Goal: Task Accomplishment & Management: Use online tool/utility

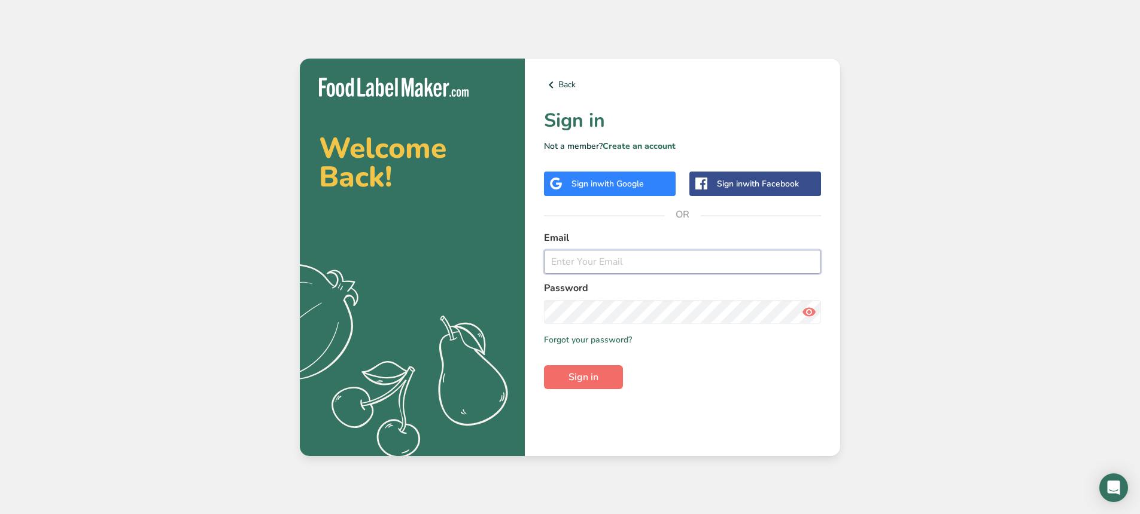
type input "[EMAIL_ADDRESS][DOMAIN_NAME]"
click at [593, 382] on span "Sign in" at bounding box center [583, 377] width 30 height 14
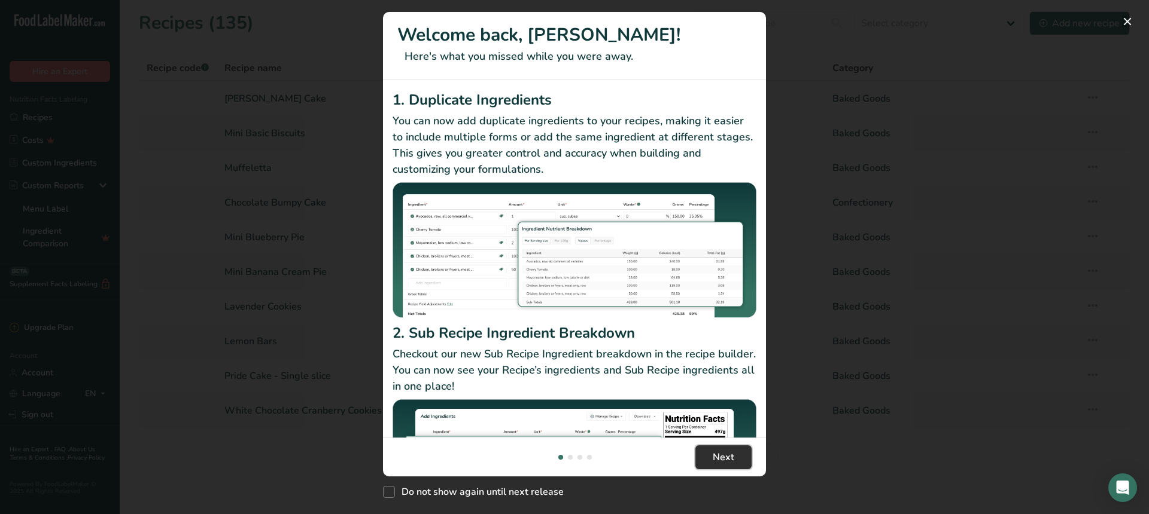
click at [726, 454] on span "Next" at bounding box center [723, 457] width 22 height 14
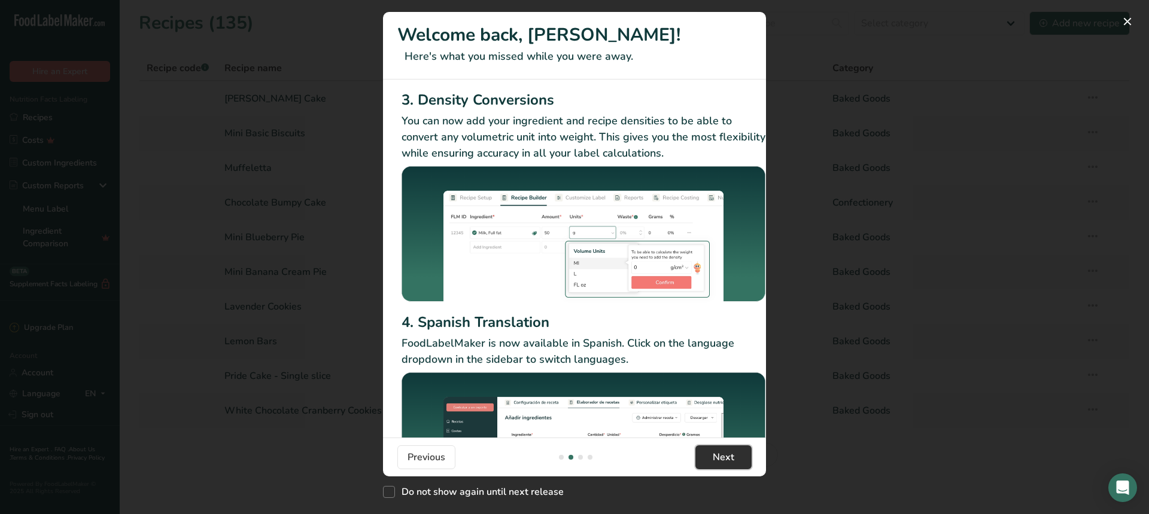
click at [727, 458] on span "Next" at bounding box center [723, 457] width 22 height 14
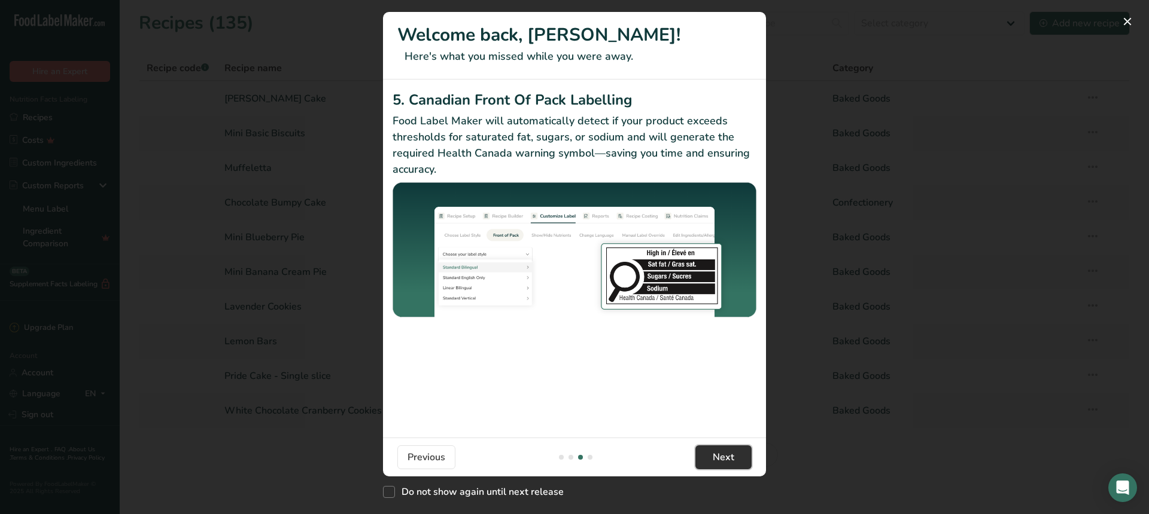
click at [727, 458] on span "Next" at bounding box center [723, 457] width 22 height 14
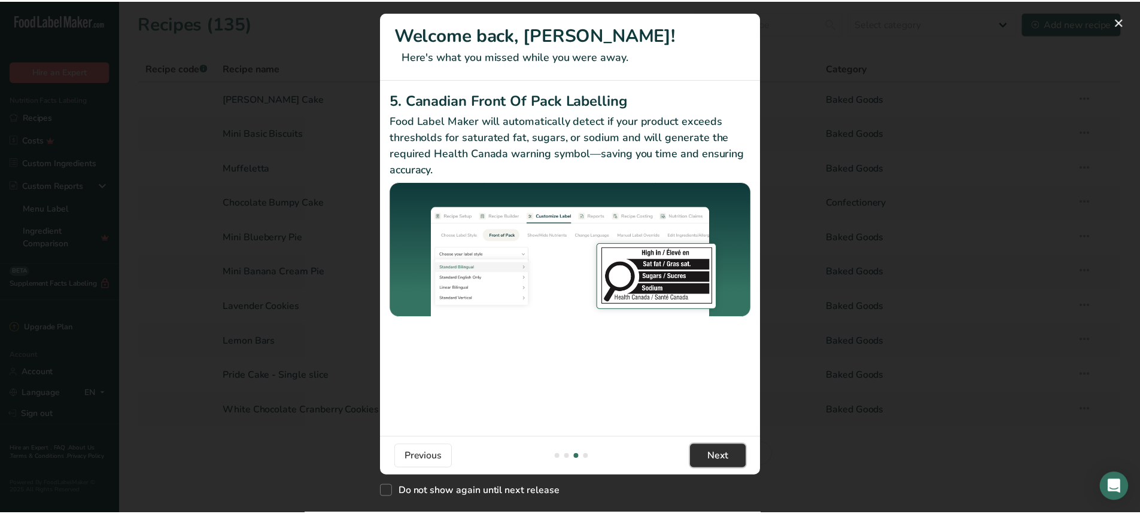
scroll to position [0, 1140]
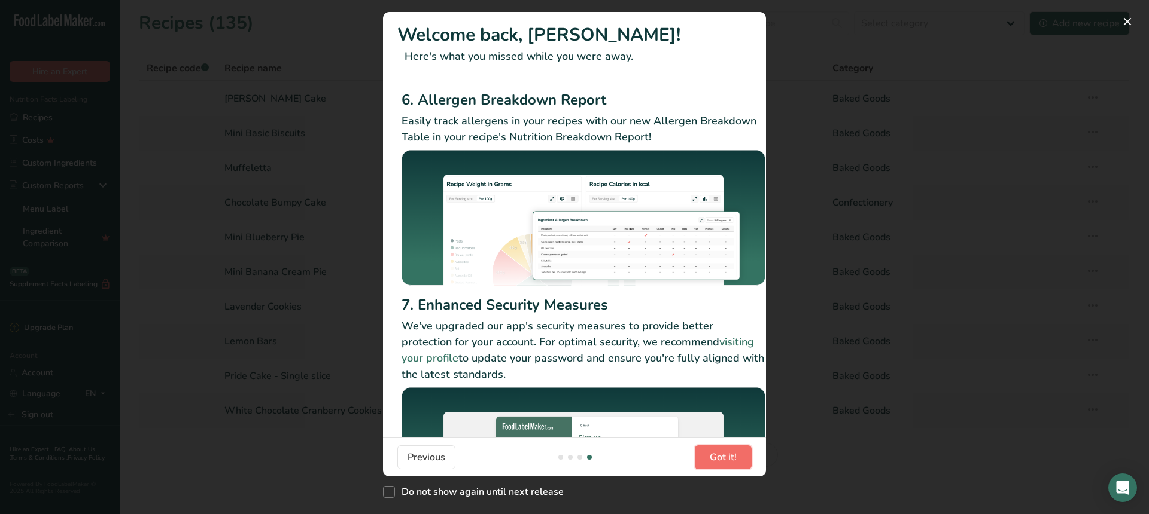
click at [727, 458] on span "Got it!" at bounding box center [722, 457] width 27 height 14
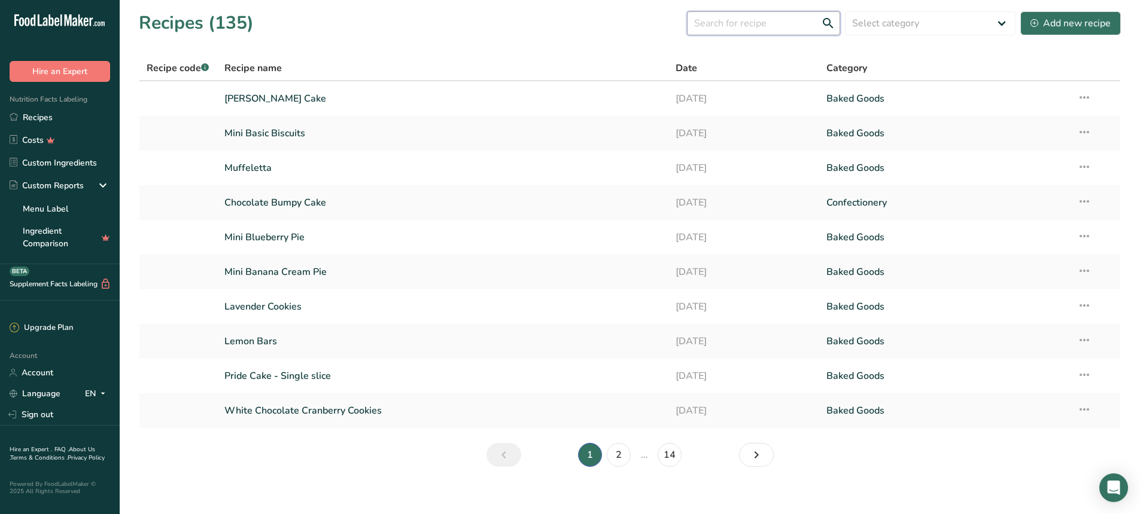
click at [780, 22] on input "text" at bounding box center [763, 23] width 153 height 24
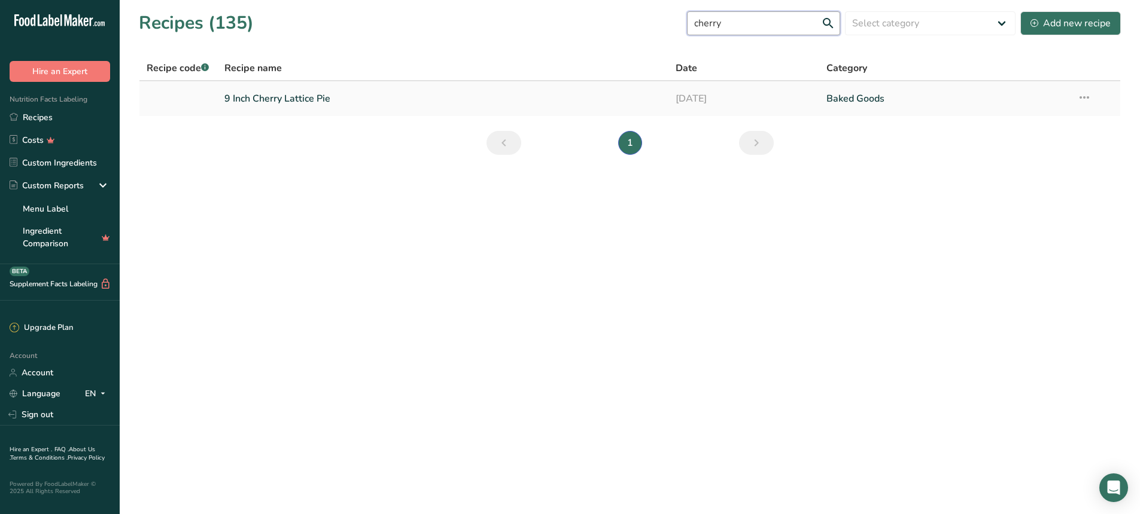
type input "cherry"
click at [318, 98] on link "9 Inch Cherry Lattice Pie" at bounding box center [442, 98] width 437 height 25
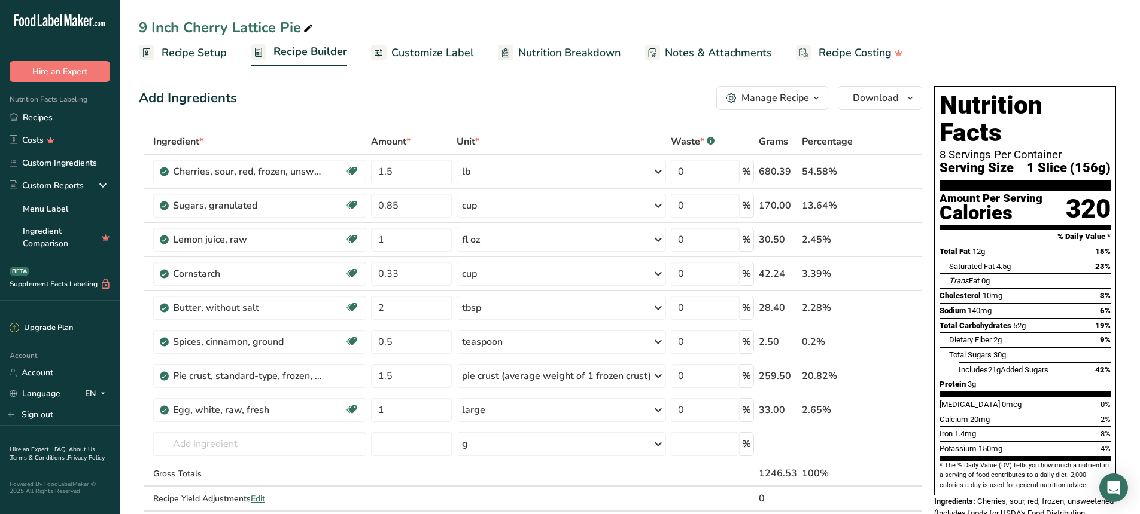
click at [760, 91] on div "Manage Recipe" at bounding box center [775, 98] width 68 height 14
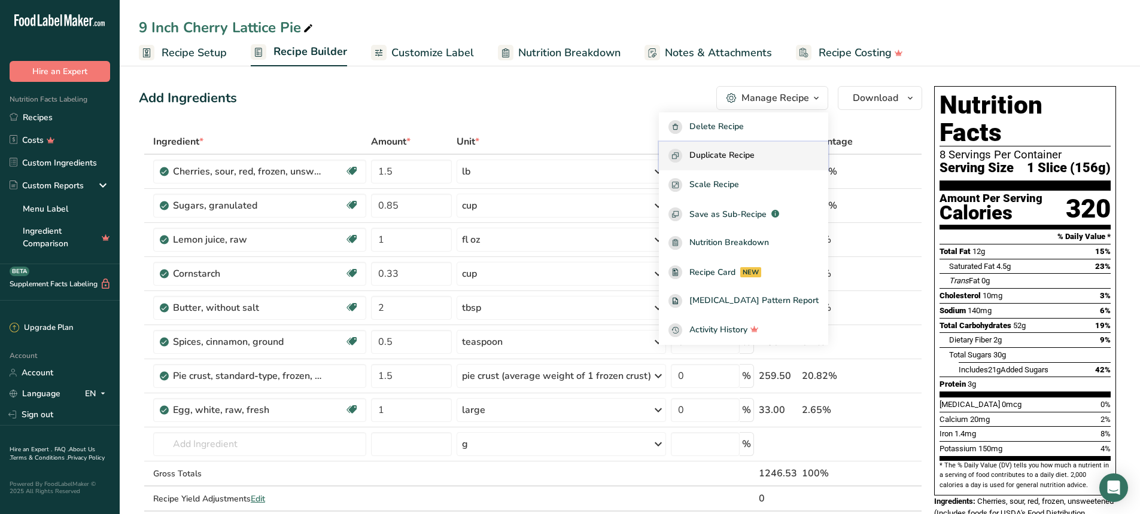
click at [753, 159] on span "Duplicate Recipe" at bounding box center [721, 156] width 65 height 14
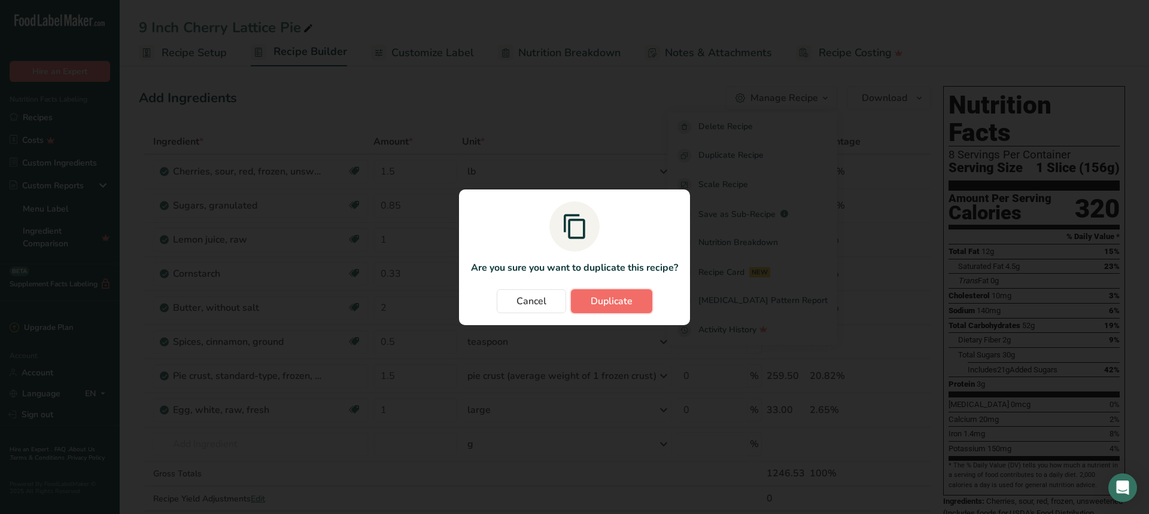
click at [611, 307] on span "Duplicate" at bounding box center [611, 301] width 42 height 14
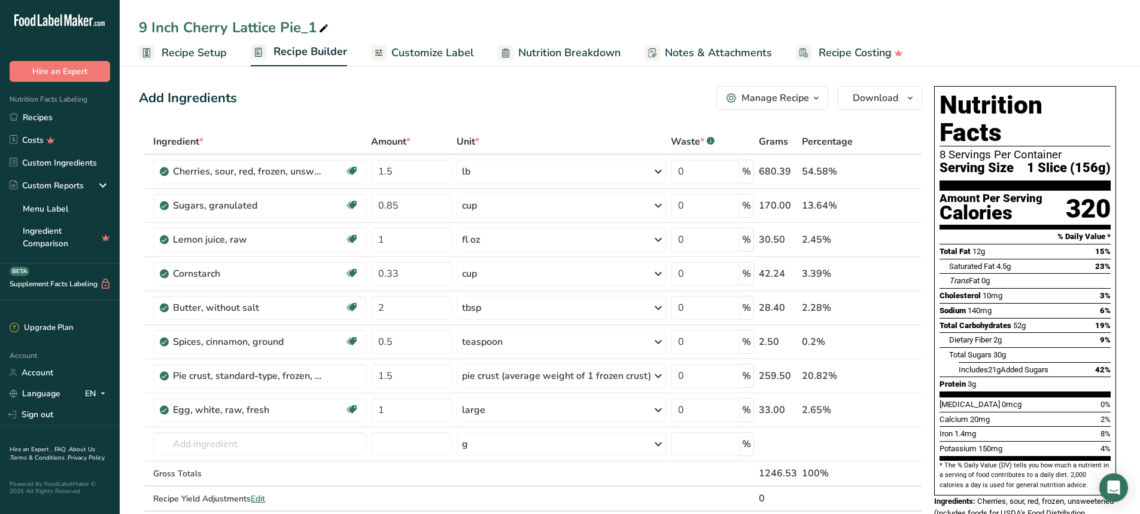
click at [298, 28] on div "9 Inch Cherry Lattice Pie_1" at bounding box center [235, 28] width 192 height 22
click at [184, 24] on input "9 Inch Cherry Lattice Pie_1" at bounding box center [630, 28] width 982 height 22
drag, startPoint x: 180, startPoint y: 25, endPoint x: 114, endPoint y: 25, distance: 65.8
click at [114, 25] on div ".a-20{fill:#fff;} Hire an Expert Nutrition Facts Labeling Recipes Costs Custom …" at bounding box center [570, 484] width 1140 height 969
click at [270, 25] on input "Mini Cherry Lattice Pie_1" at bounding box center [630, 28] width 982 height 22
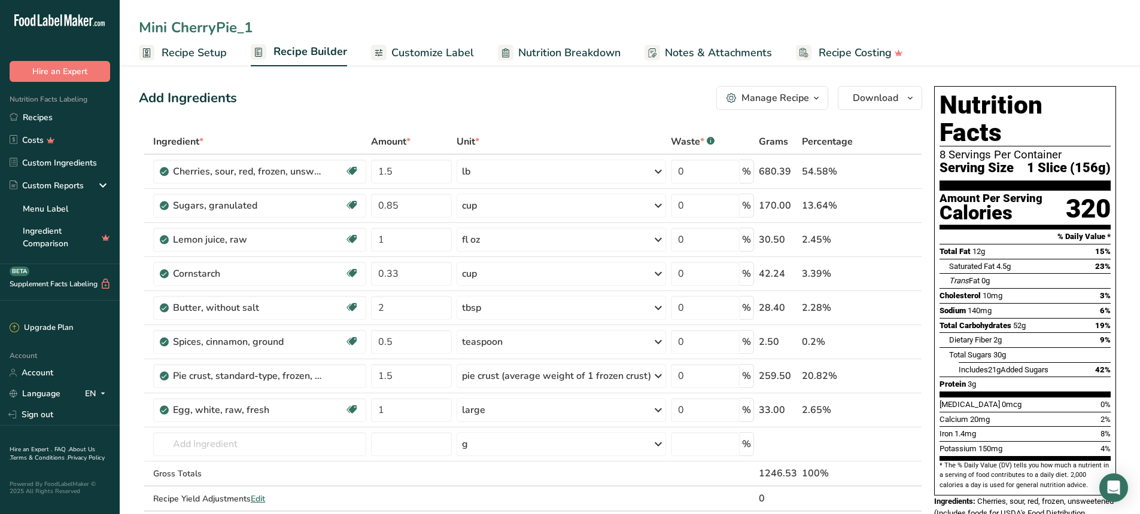
click at [257, 26] on input "Mini CherryPie_1" at bounding box center [630, 28] width 982 height 22
type input "Mini Cherry Pie"
click at [330, 13] on div "Mini Cherry Pie Recipe Setup Recipe Builder Customize Label Nutrition Breakdown…" at bounding box center [630, 33] width 1020 height 66
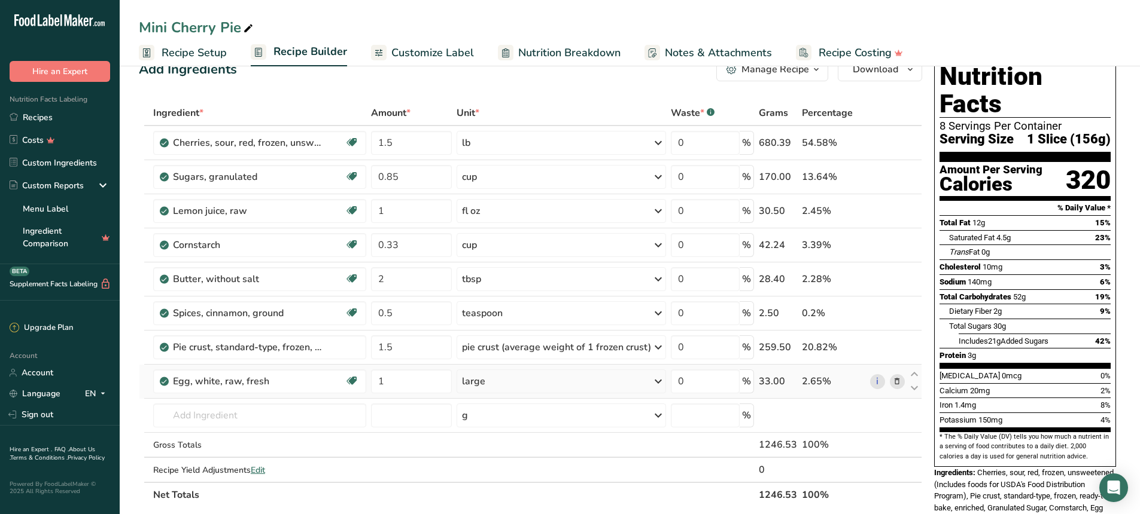
scroll to position [28, 0]
click at [207, 414] on input "text" at bounding box center [259, 416] width 213 height 24
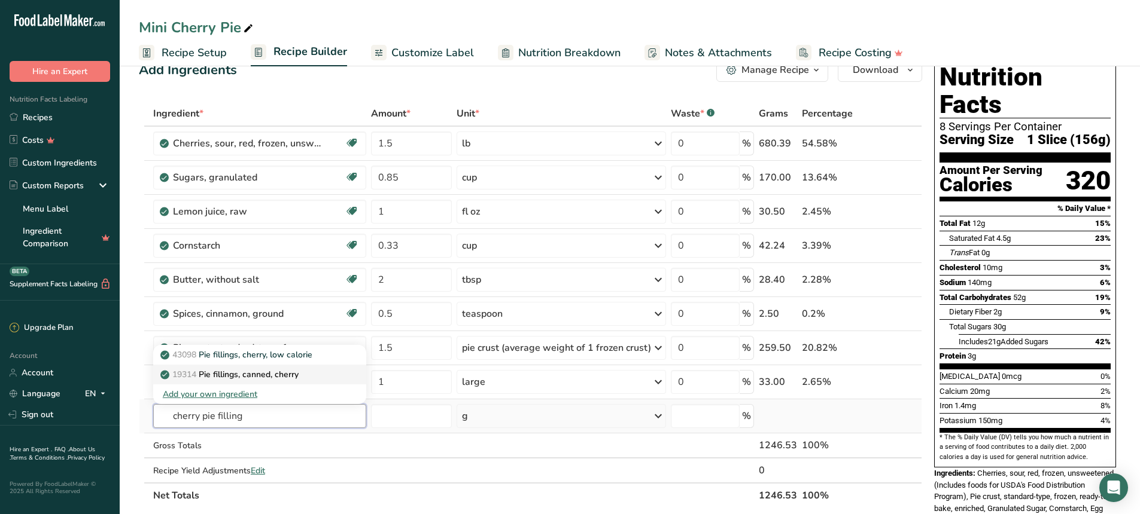
type input "cherry pie filling"
click at [246, 380] on p "19314 Pie fillings, canned, cherry" at bounding box center [231, 374] width 136 height 13
type input "Pie fillings, canned, cherry"
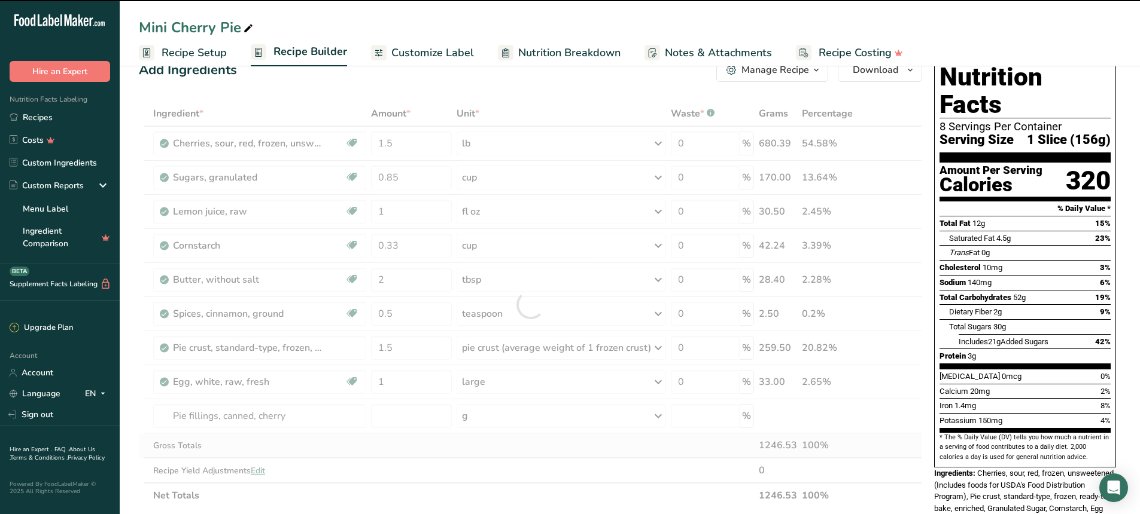
type input "0"
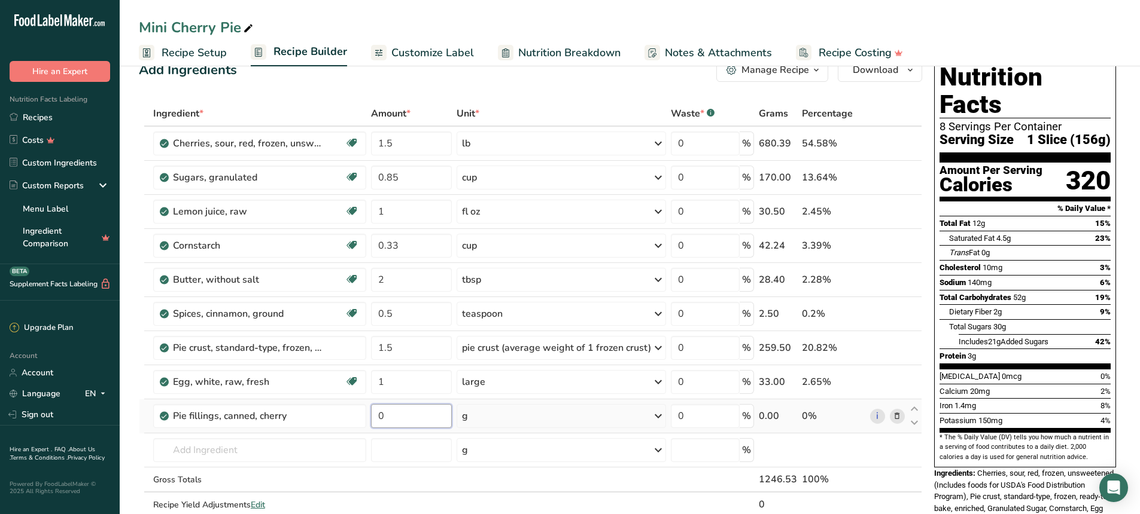
drag, startPoint x: 388, startPoint y: 415, endPoint x: 372, endPoint y: 415, distance: 15.6
click at [372, 415] on input "0" at bounding box center [411, 416] width 81 height 24
type input "1.5"
click at [505, 417] on div "Ingredient * Amount * Unit * Waste * .a-a{fill:#347362;}.b-a{fill:#fff;} Grams …" at bounding box center [530, 321] width 783 height 441
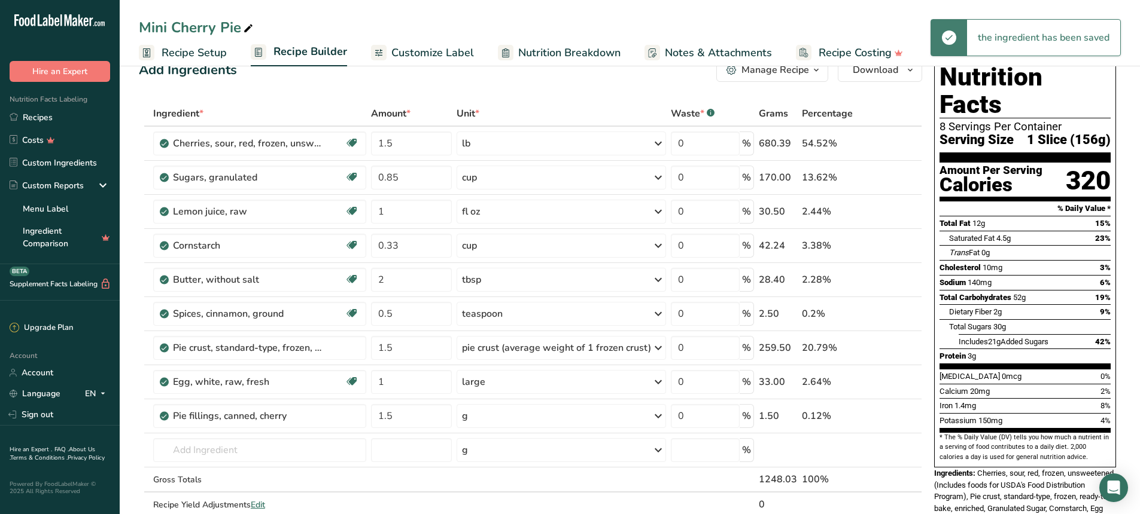
click at [506, 416] on div "g" at bounding box center [560, 416] width 209 height 24
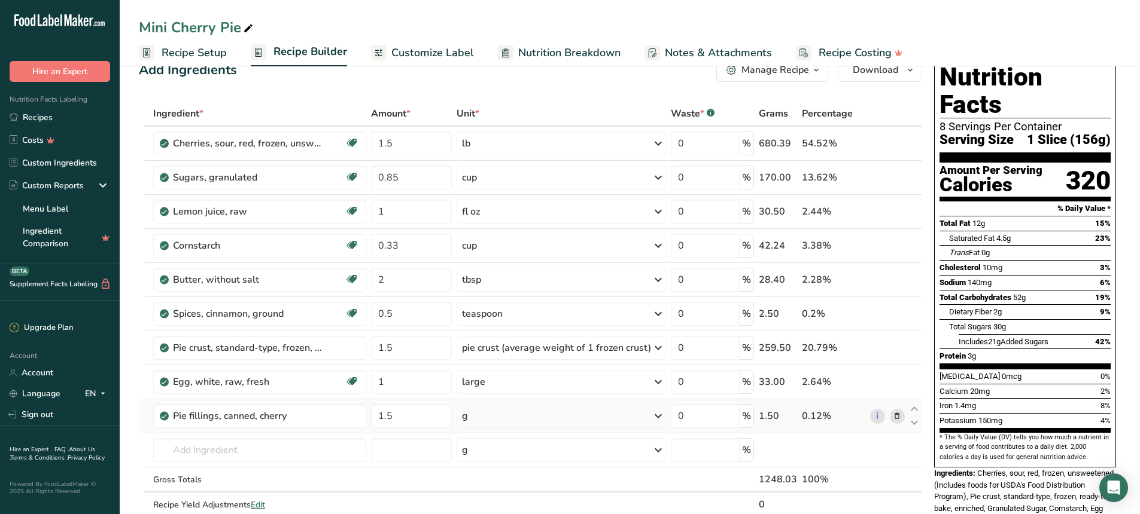
click at [590, 425] on div "g" at bounding box center [560, 416] width 209 height 24
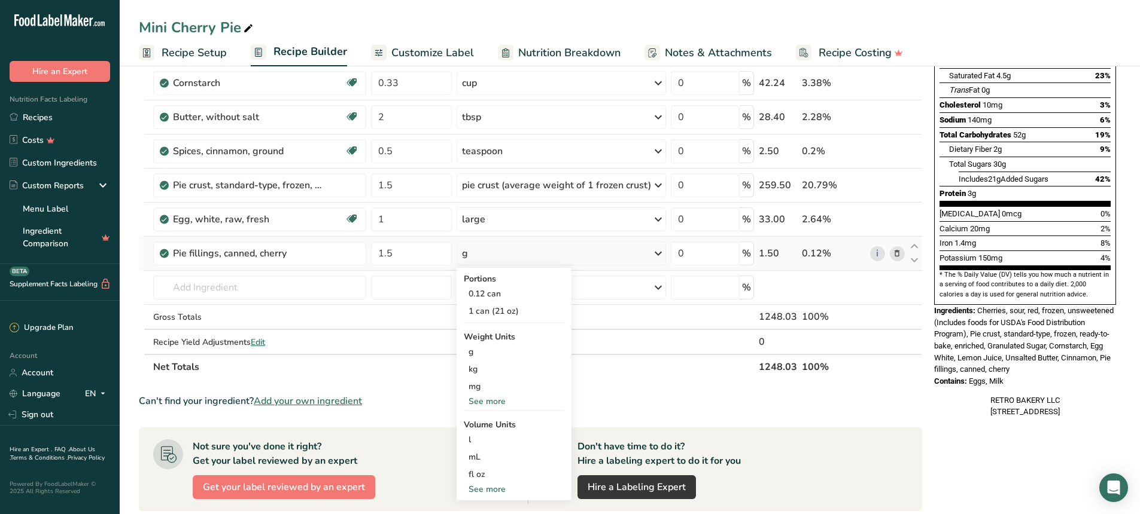
scroll to position [208, 0]
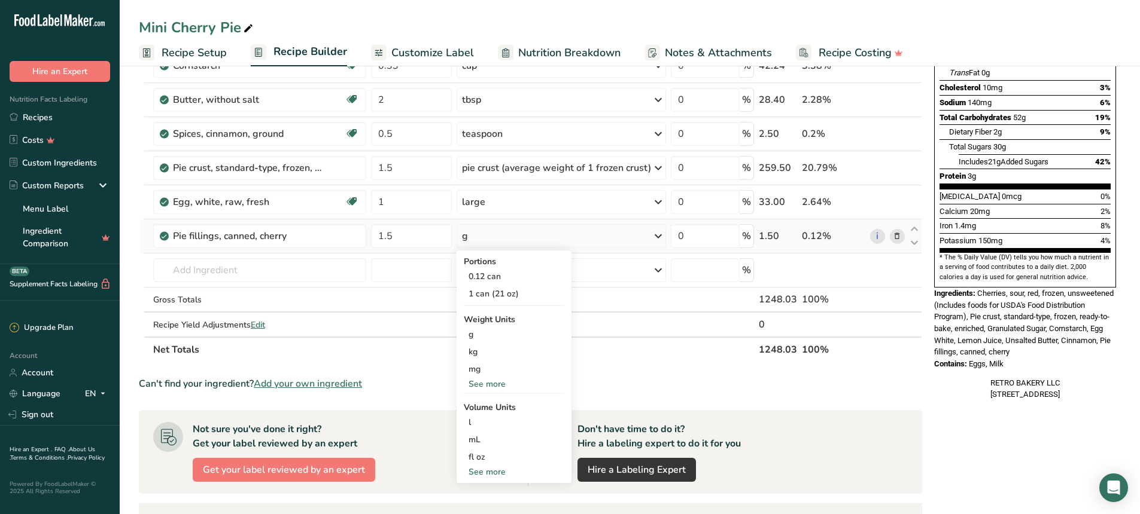
click at [491, 383] on div "See more" at bounding box center [514, 384] width 100 height 13
click at [488, 403] on div "lb" at bounding box center [514, 403] width 100 height 17
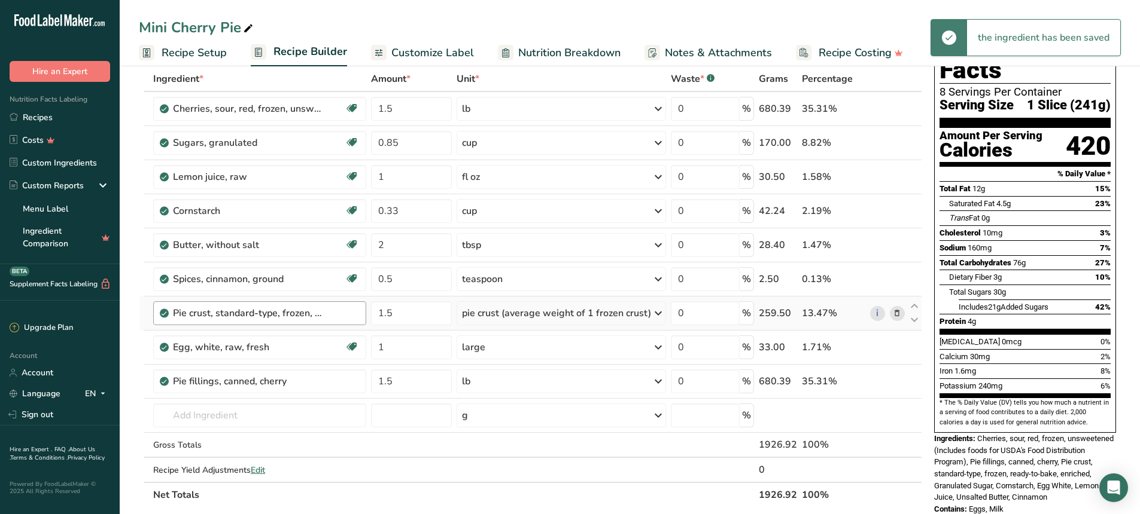
scroll to position [0, 0]
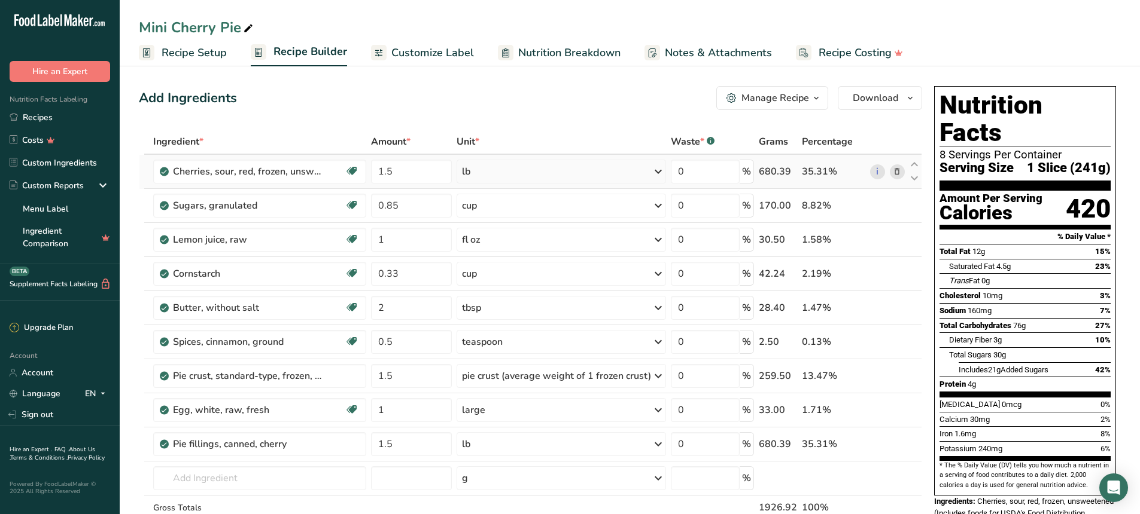
click at [900, 172] on icon at bounding box center [897, 172] width 8 height 13
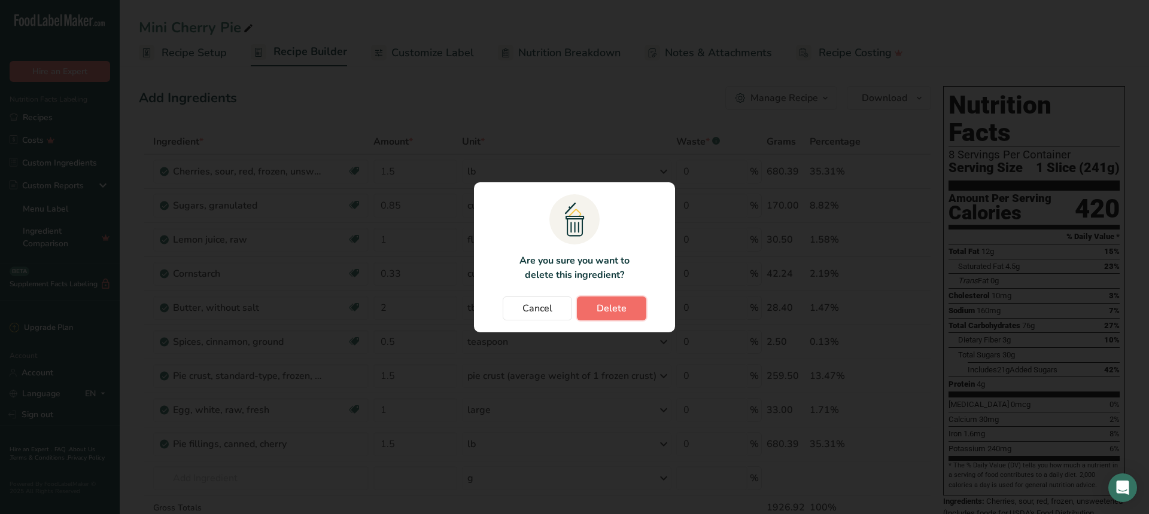
click at [602, 315] on span "Delete" at bounding box center [611, 308] width 30 height 14
type input "0.85"
type input "1"
type input "0.33"
type input "2"
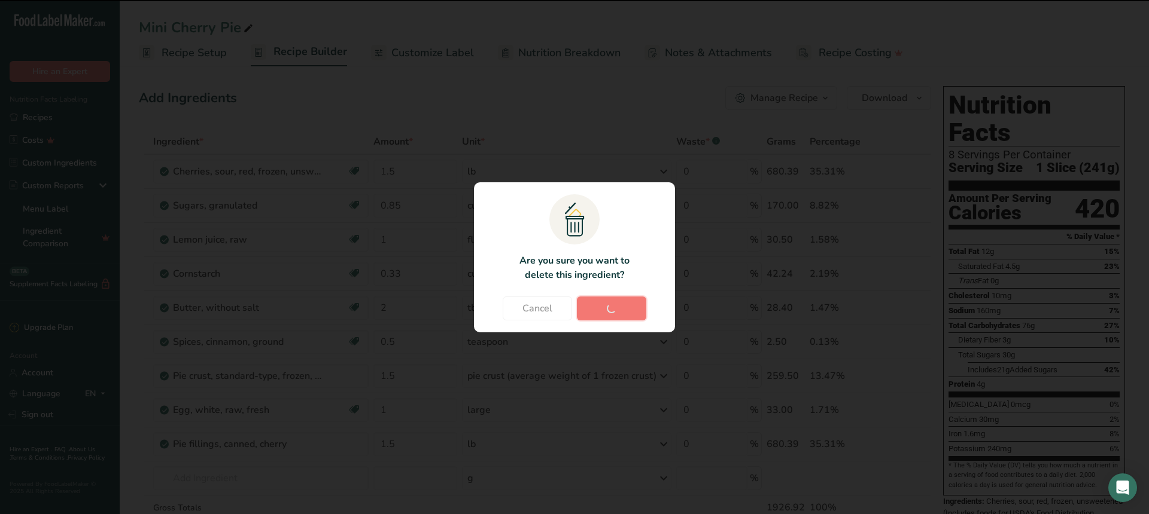
type input "0.5"
type input "1.5"
type input "1"
type input "1.5"
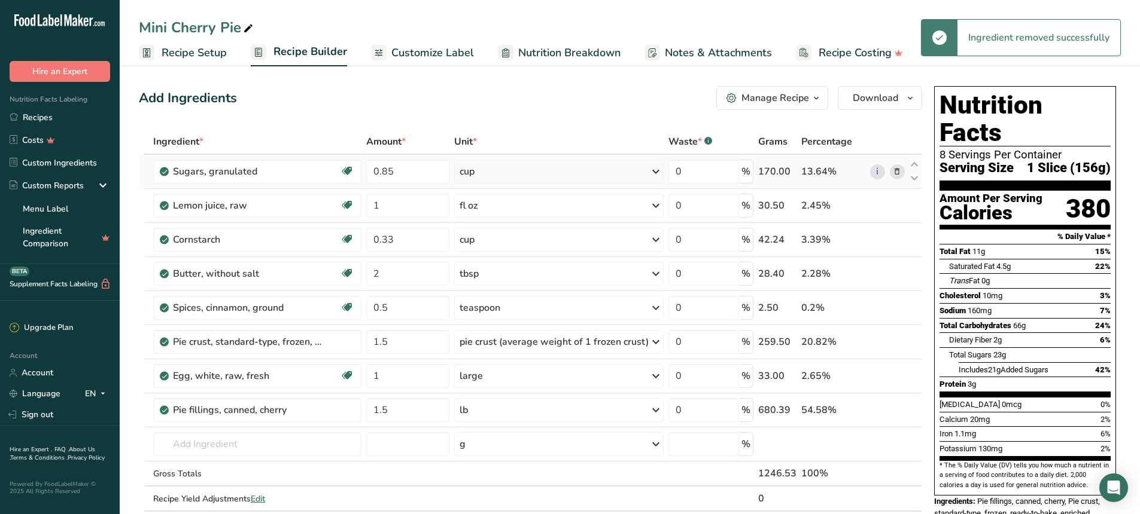
click at [895, 170] on icon at bounding box center [897, 172] width 8 height 13
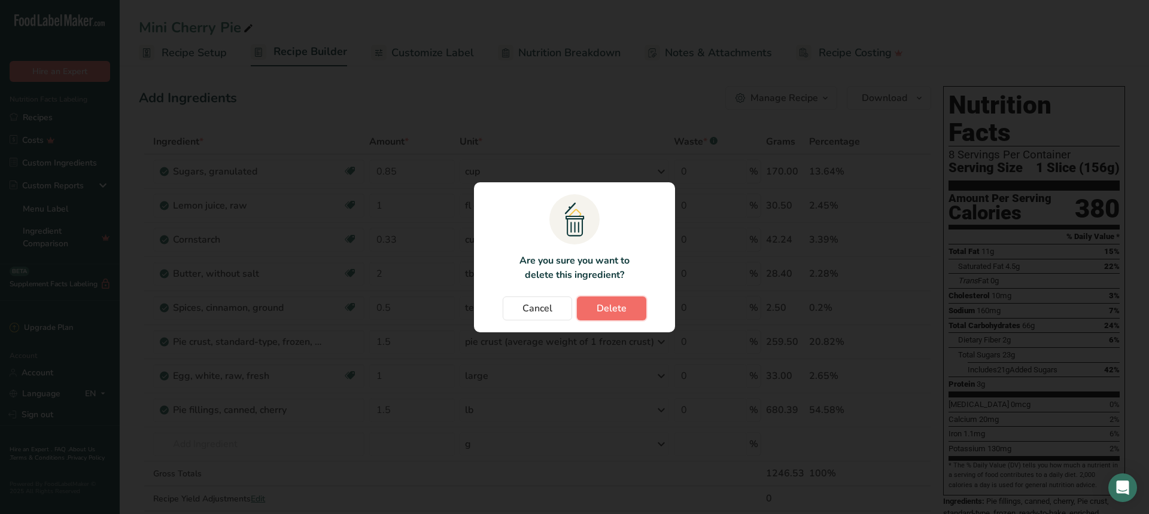
click at [641, 309] on button "Delete" at bounding box center [611, 309] width 69 height 24
type input "1"
type input "0.33"
type input "2"
type input "0.5"
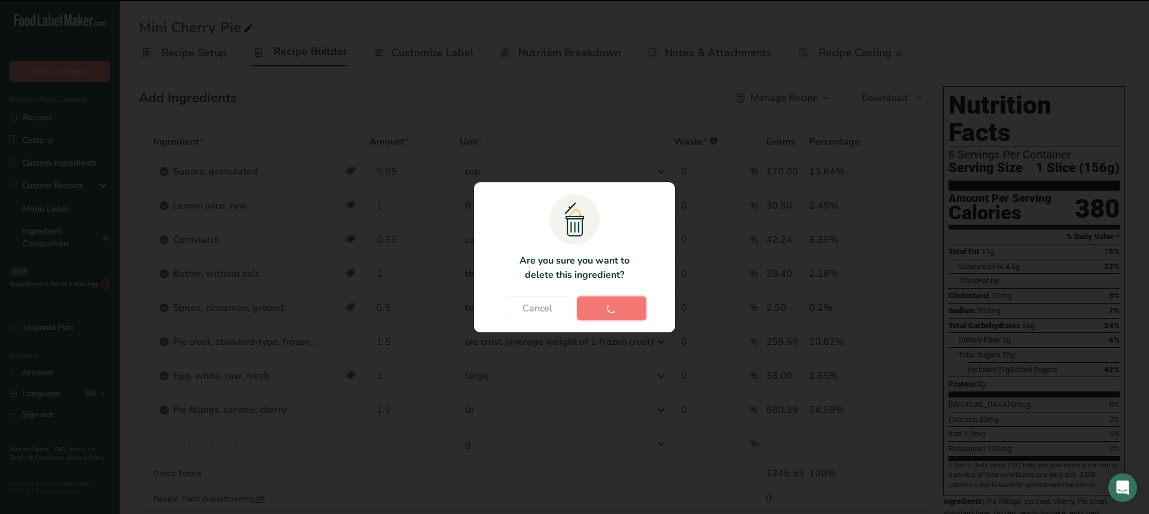
type input "1.5"
type input "1"
type input "1.5"
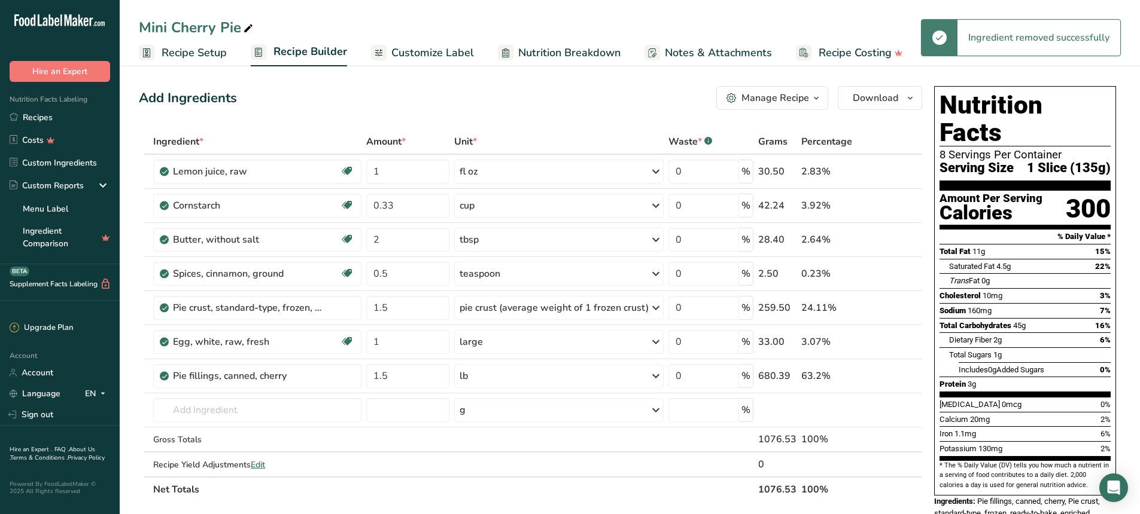
click at [899, 169] on icon at bounding box center [897, 172] width 8 height 13
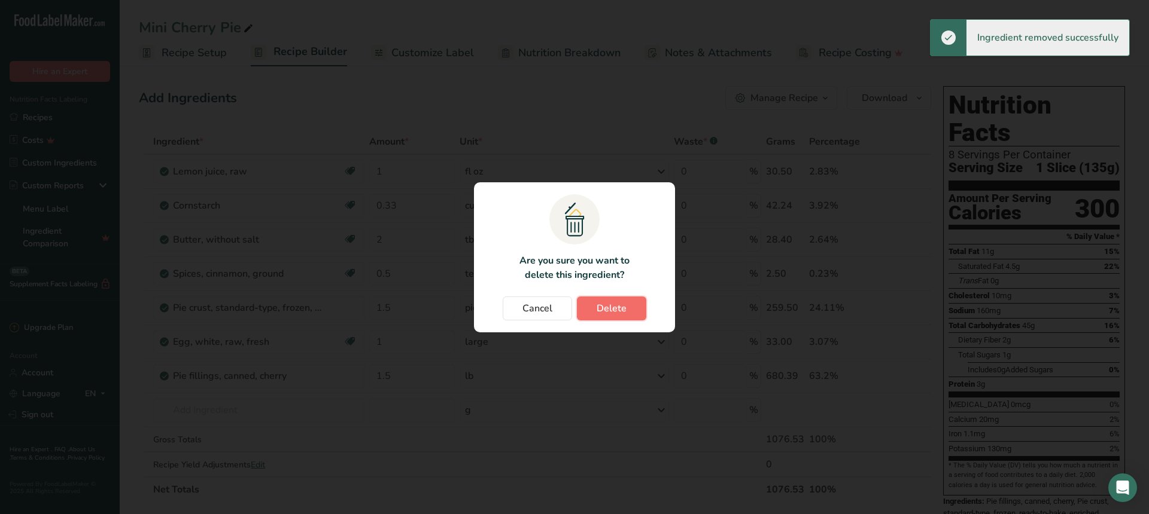
click at [611, 301] on span "Delete" at bounding box center [611, 308] width 30 height 14
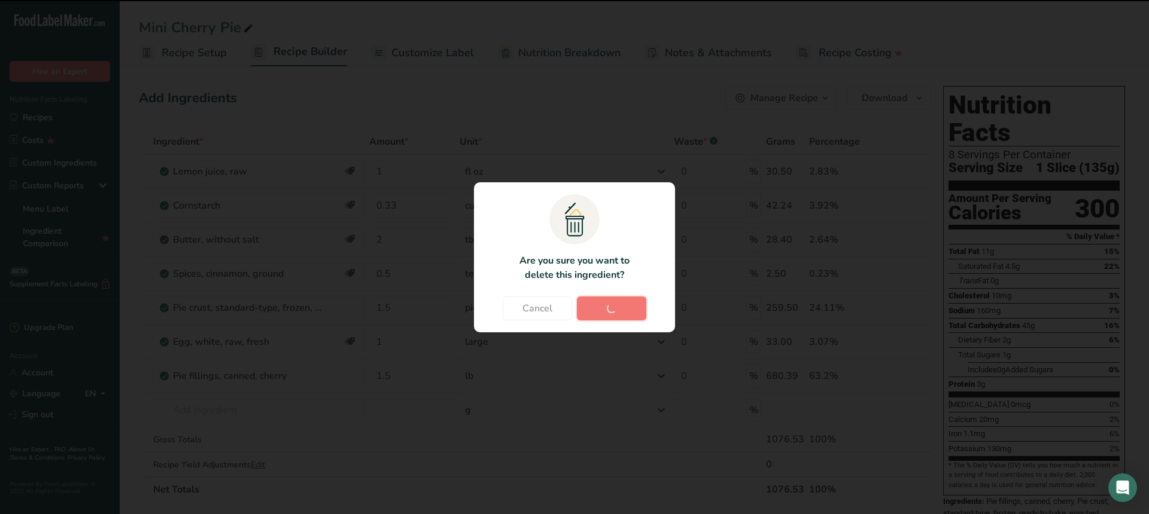
type input "0.33"
type input "2"
type input "0.5"
type input "1.5"
type input "1"
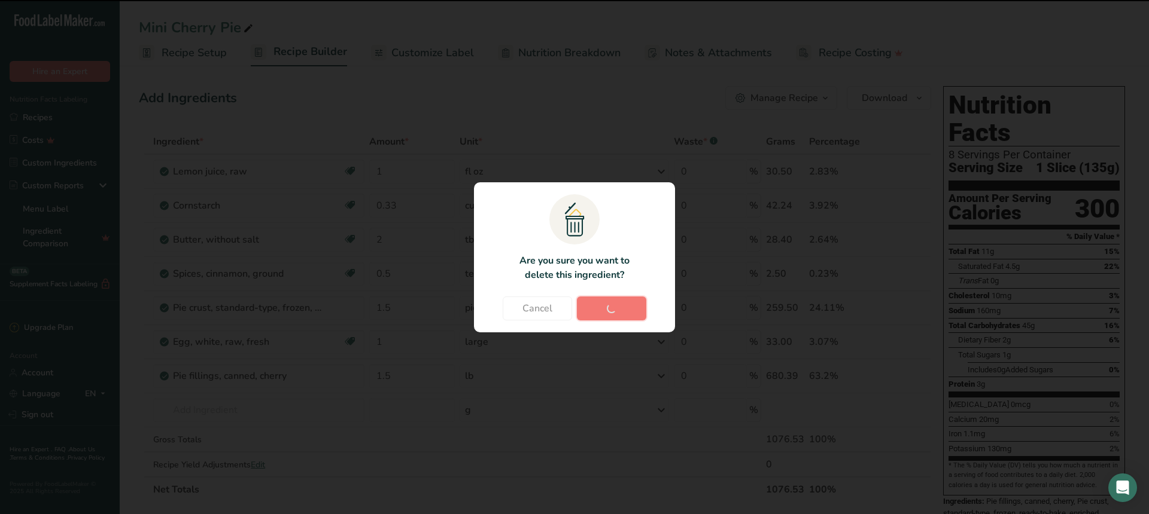
type input "1.5"
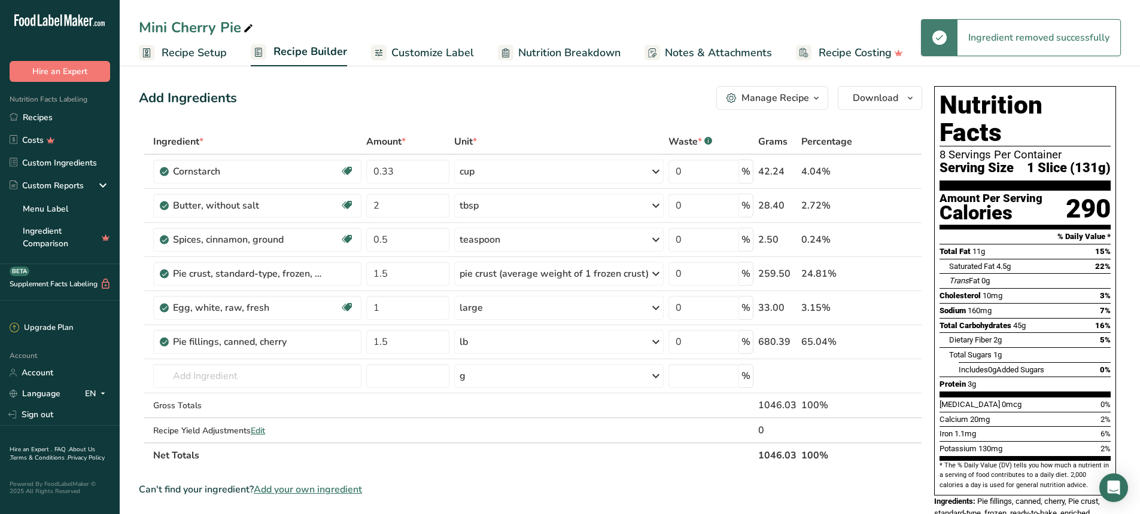
click at [896, 170] on icon at bounding box center [897, 172] width 8 height 13
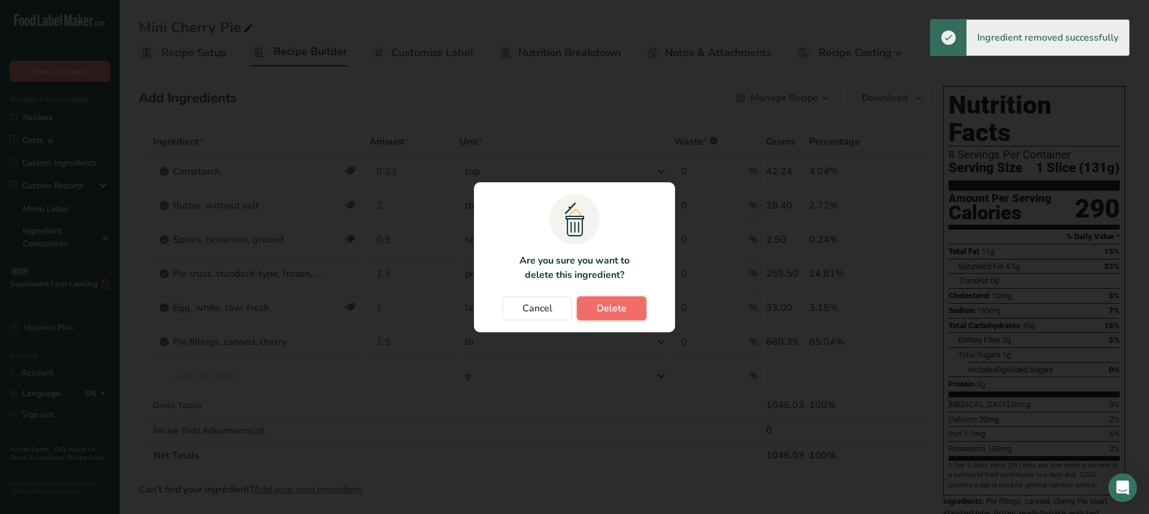
click at [610, 308] on span "Delete" at bounding box center [611, 308] width 30 height 14
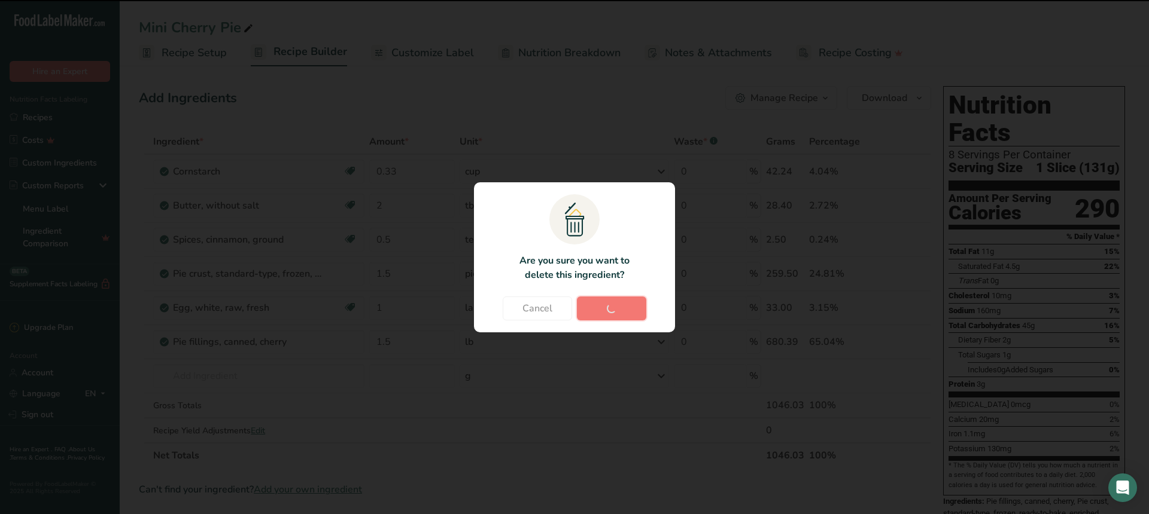
type input "2"
type input "0.5"
type input "1.5"
type input "1"
type input "1.5"
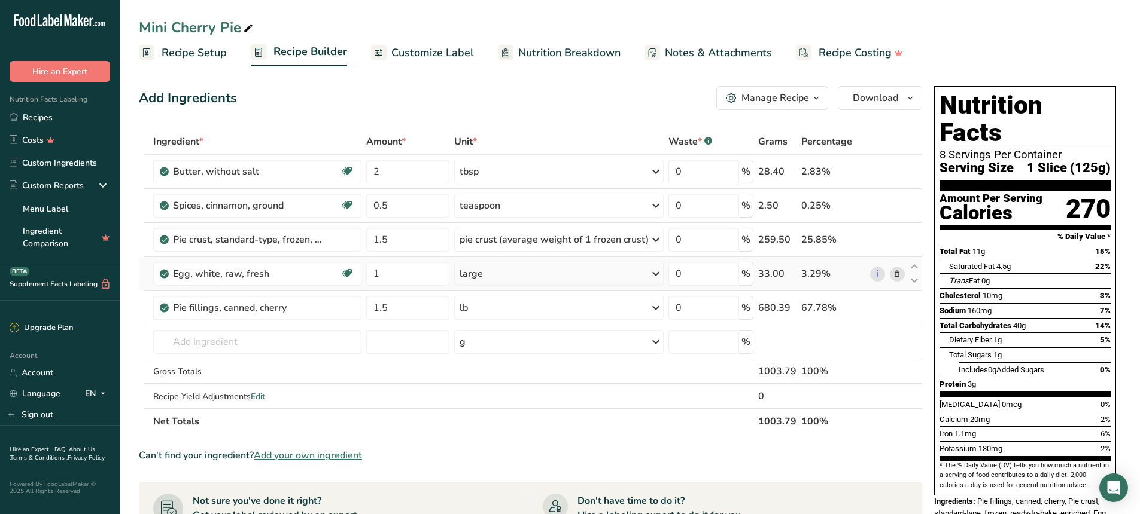
drag, startPoint x: 900, startPoint y: 172, endPoint x: 859, endPoint y: 272, distance: 108.1
click at [861, 282] on tbody "Butter, without salt Gluten free Vegetarian Soy free 2 tbsp Portions 1 pat (1" …" at bounding box center [530, 282] width 782 height 254
click at [896, 173] on icon at bounding box center [897, 172] width 8 height 13
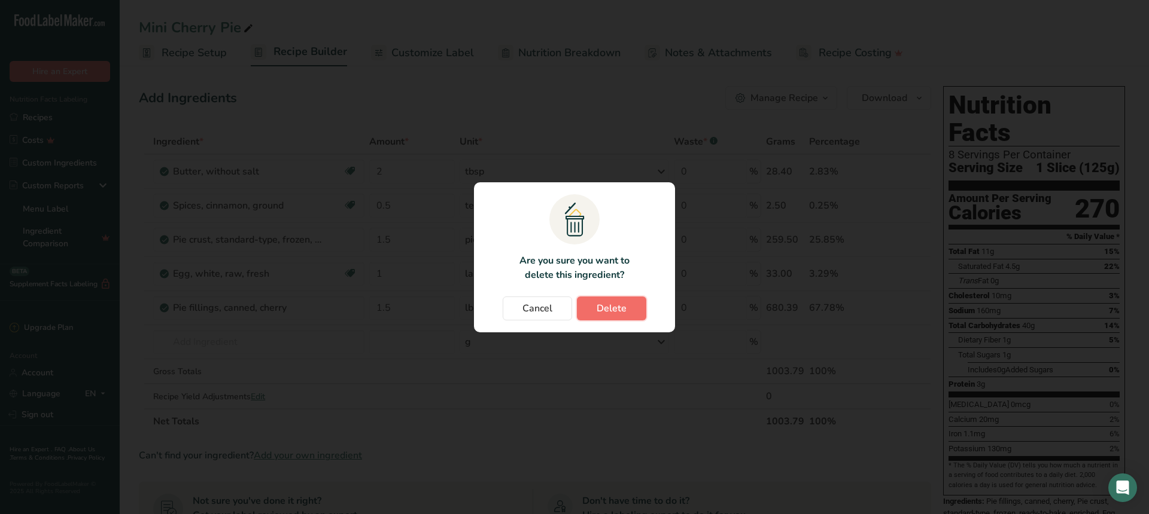
click at [623, 307] on span "Delete" at bounding box center [611, 308] width 30 height 14
type input "0.5"
type input "1.5"
type input "1"
type input "1.5"
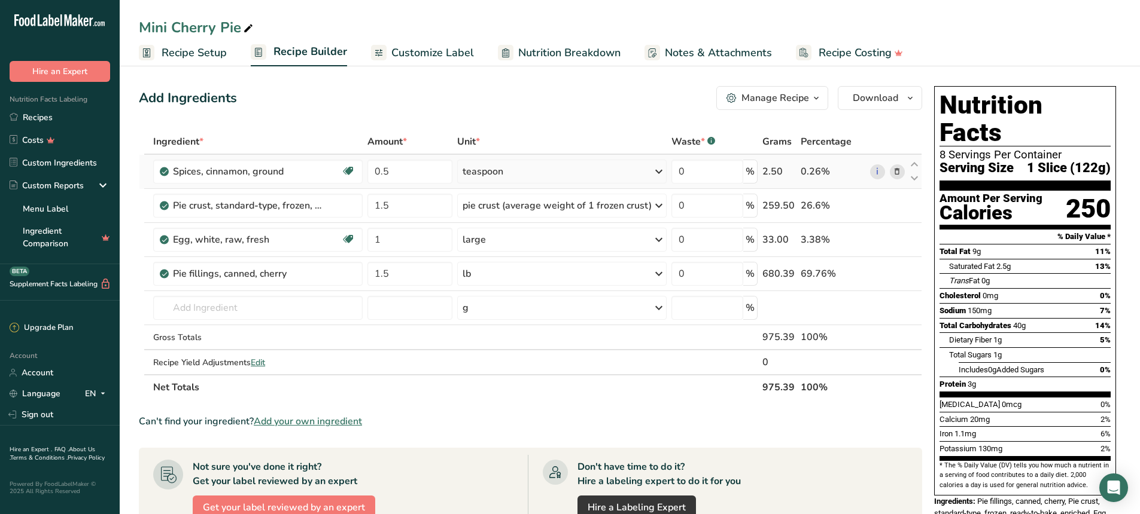
click at [900, 172] on icon at bounding box center [897, 172] width 8 height 13
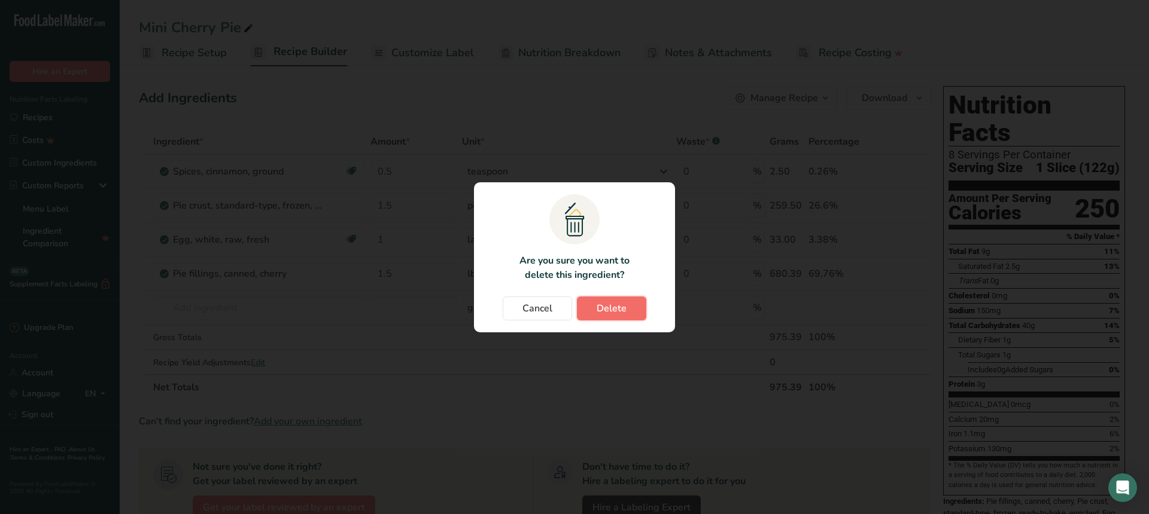
click at [619, 312] on span "Delete" at bounding box center [611, 308] width 30 height 14
click at [620, 316] on button "Delete" at bounding box center [611, 309] width 69 height 24
click at [605, 308] on span "Delete" at bounding box center [611, 308] width 30 height 14
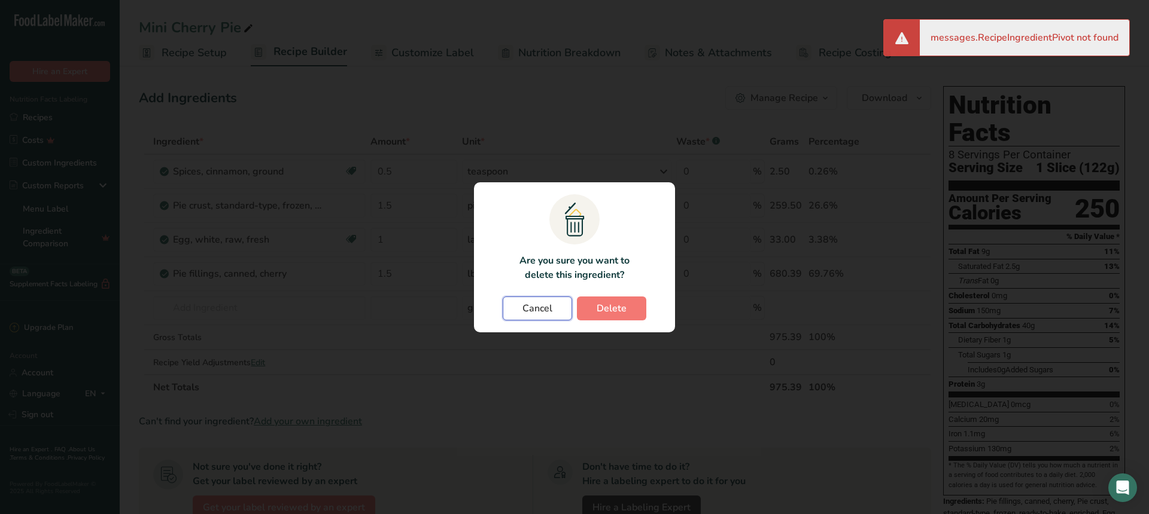
click at [532, 306] on span "Cancel" at bounding box center [537, 308] width 30 height 14
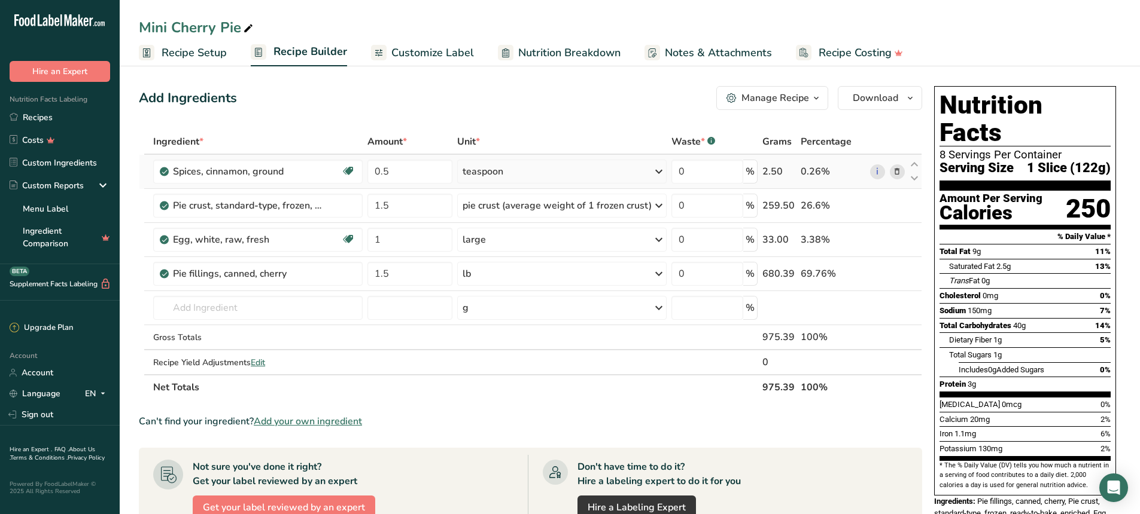
click at [899, 170] on icon at bounding box center [897, 172] width 8 height 13
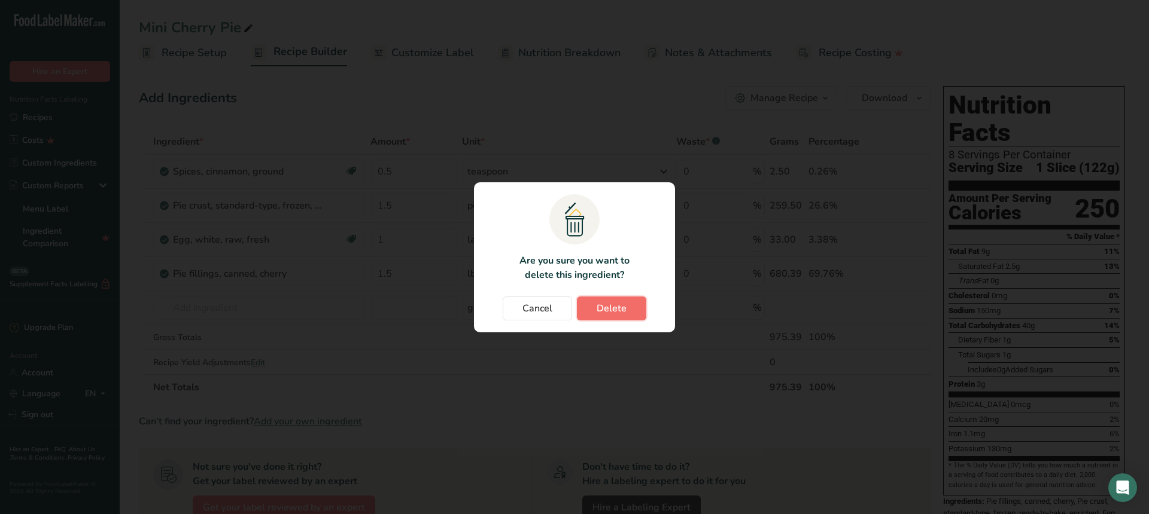
click at [623, 307] on span "Delete" at bounding box center [611, 308] width 30 height 14
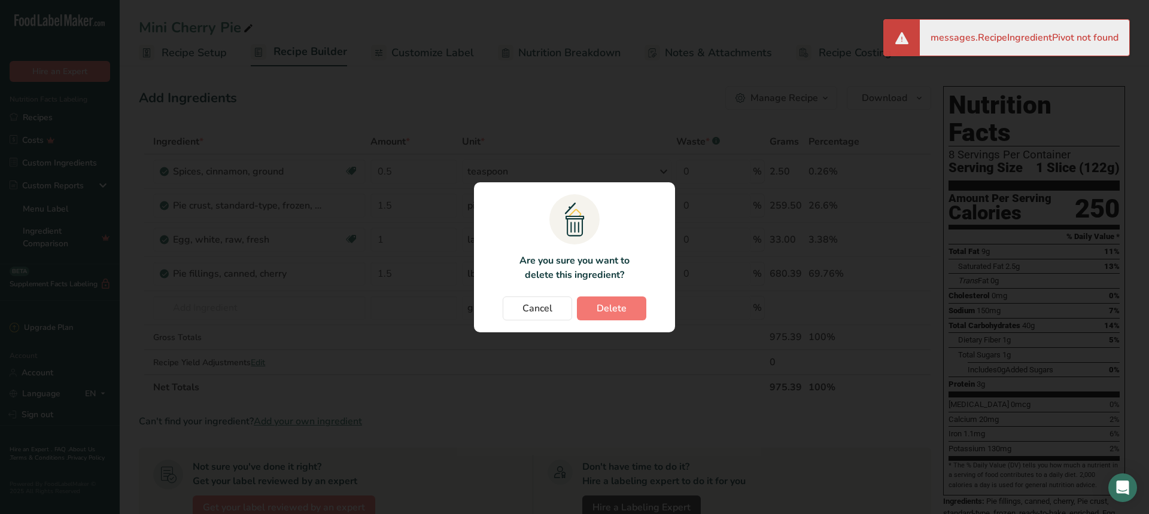
click at [822, 191] on div "Change password modal" at bounding box center [574, 257] width 1149 height 514
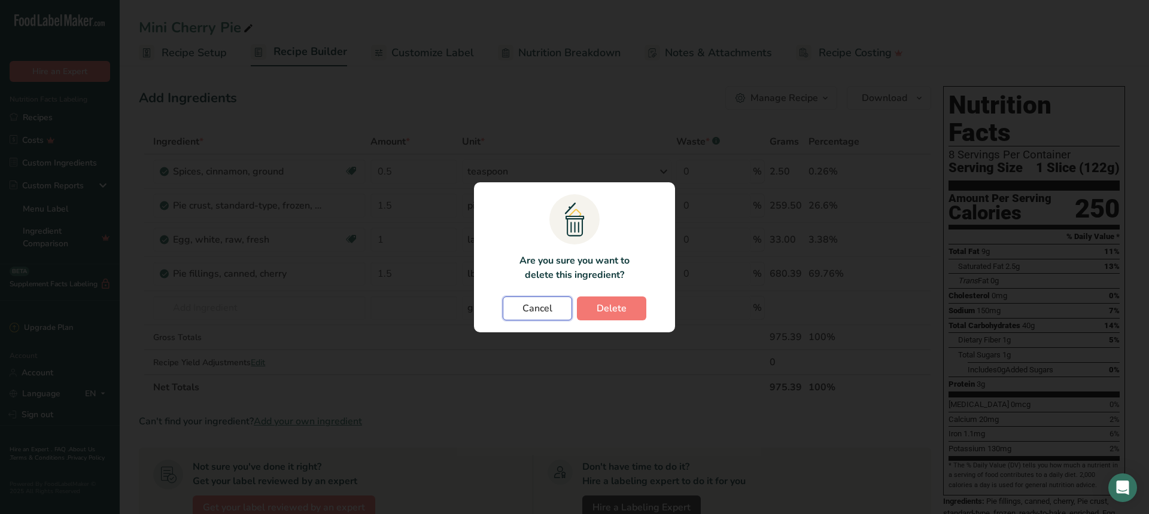
click at [529, 306] on span "Cancel" at bounding box center [537, 308] width 30 height 14
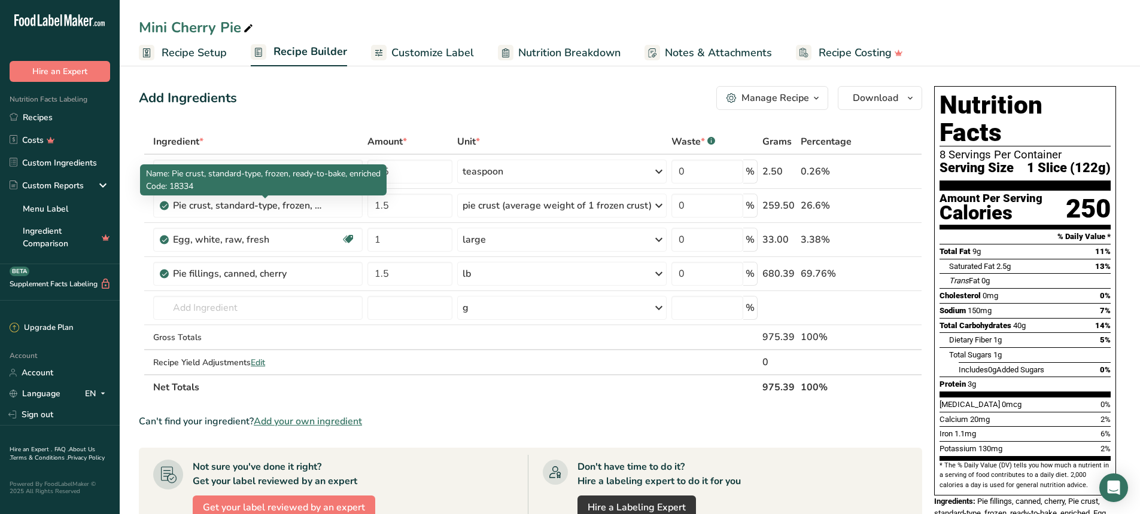
click at [296, 184] on p "Code: 18334" at bounding box center [263, 186] width 234 height 13
click at [339, 240] on div "Egg, white, raw, fresh" at bounding box center [257, 240] width 168 height 14
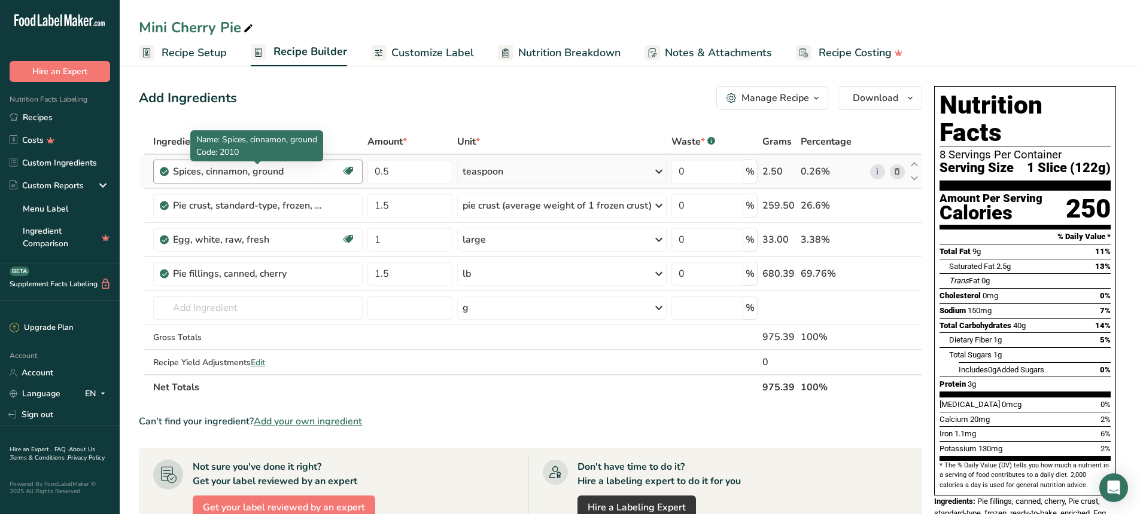
click at [319, 176] on div "Spices, cinnamon, ground" at bounding box center [248, 172] width 150 height 14
click at [251, 169] on div "Spices, cinnamon, ground" at bounding box center [248, 172] width 150 height 14
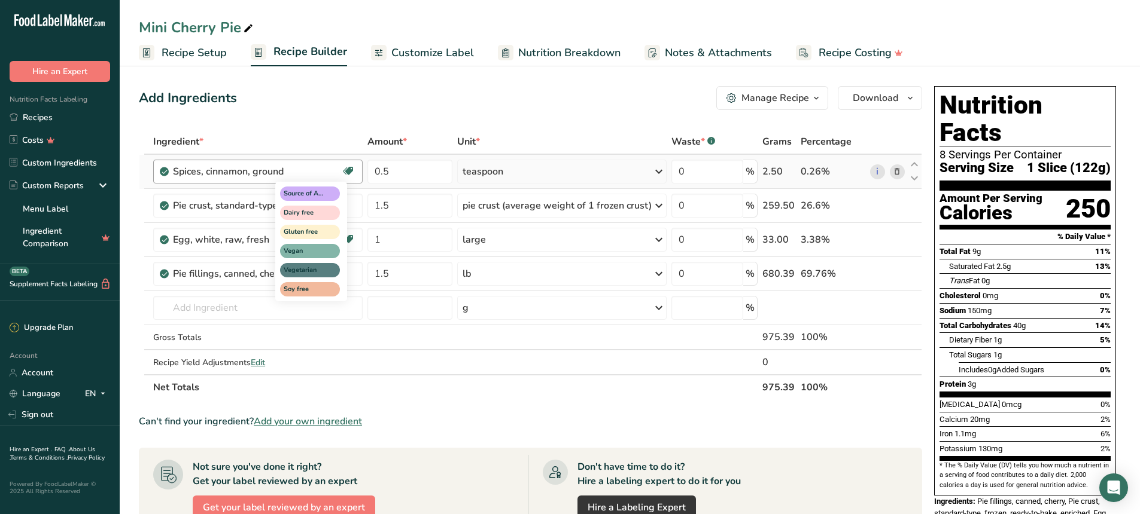
click at [351, 169] on icon at bounding box center [348, 171] width 12 height 19
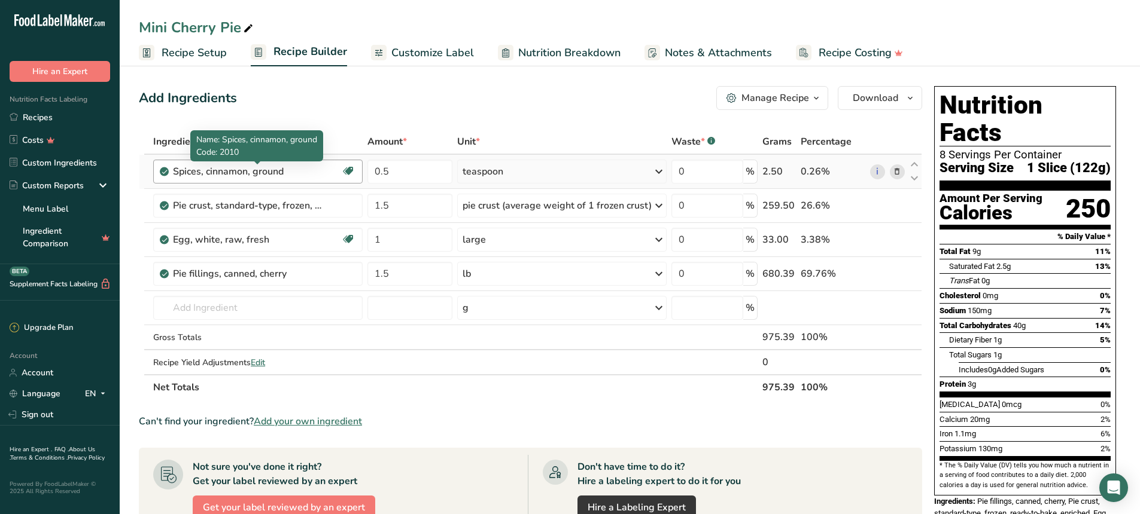
click at [310, 170] on div "Spices, cinnamon, ground" at bounding box center [248, 172] width 150 height 14
click at [899, 173] on icon at bounding box center [897, 172] width 8 height 13
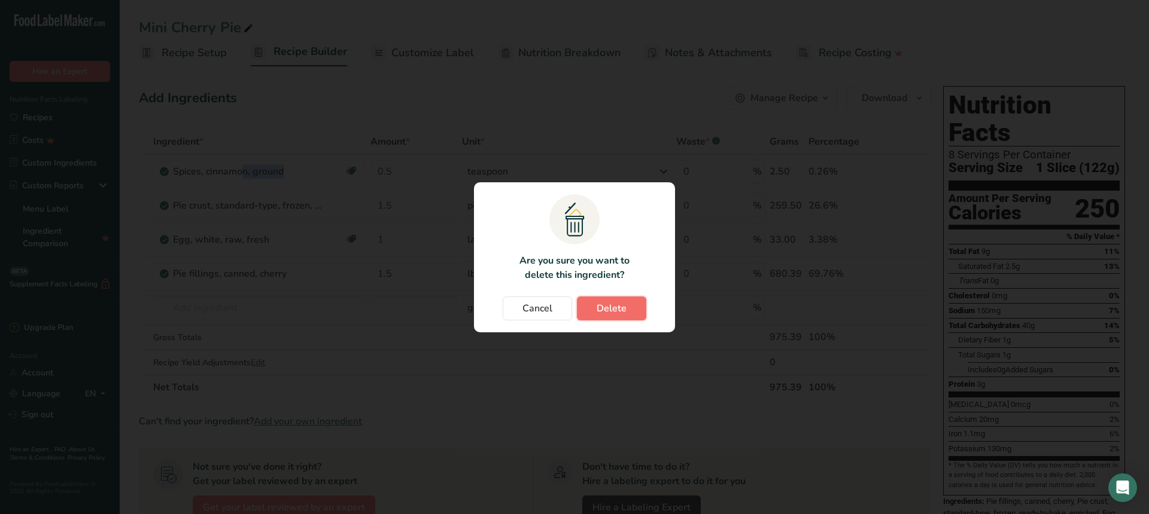
click at [601, 304] on span "Delete" at bounding box center [611, 308] width 30 height 14
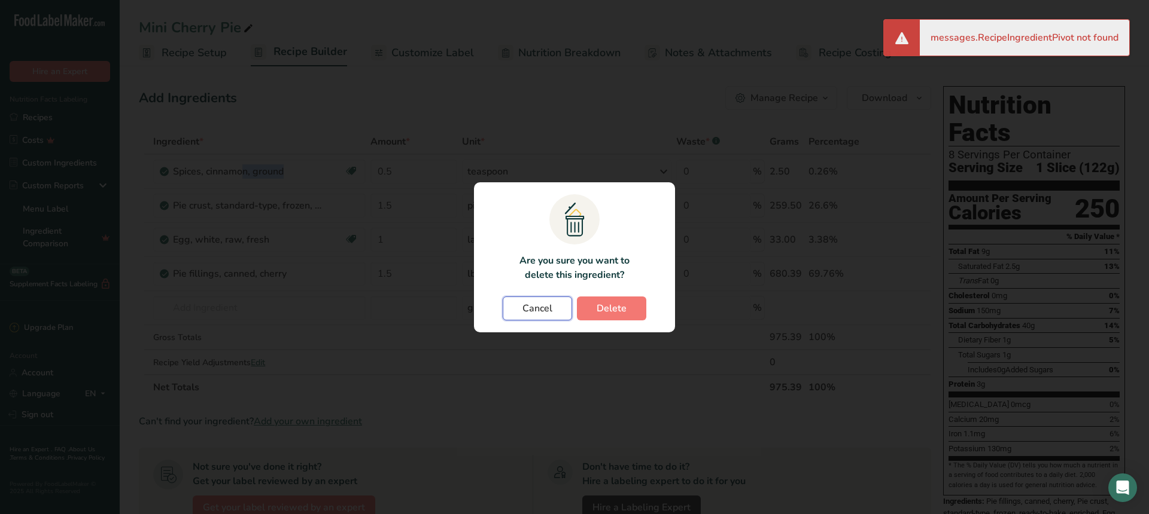
click at [540, 313] on span "Cancel" at bounding box center [537, 308] width 30 height 14
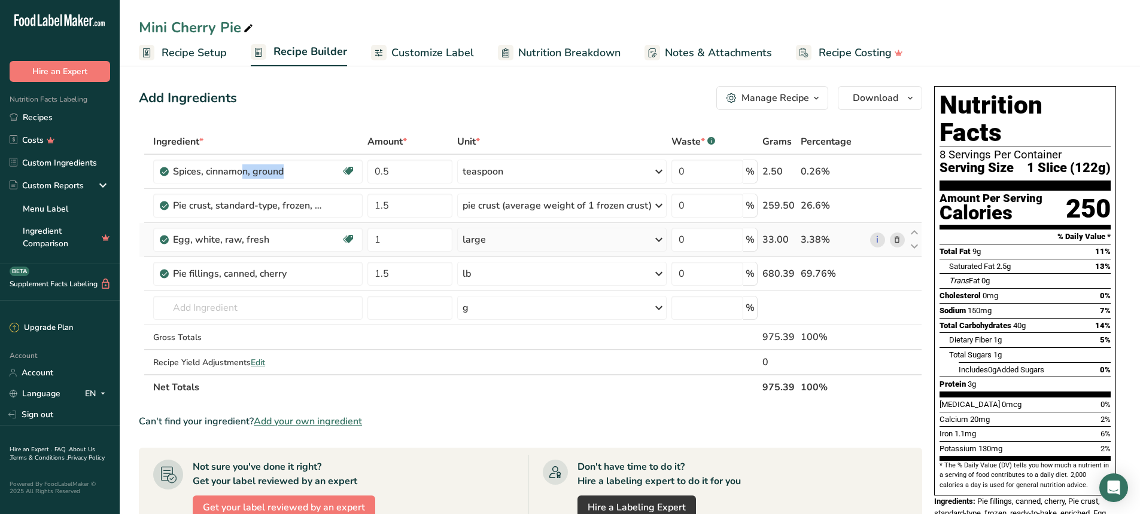
click at [897, 237] on icon at bounding box center [897, 240] width 8 height 13
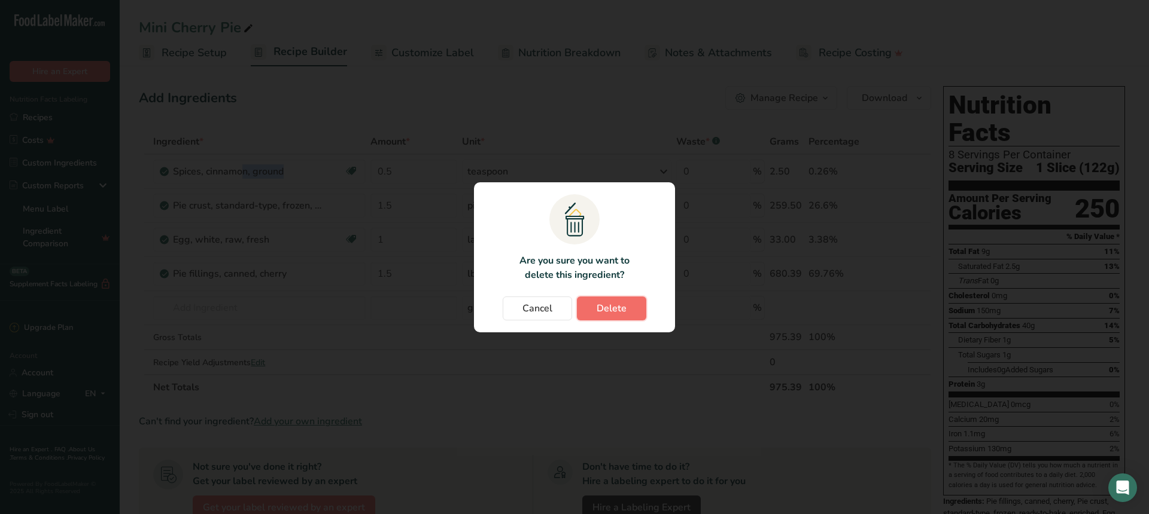
click at [605, 305] on span "Delete" at bounding box center [611, 308] width 30 height 14
type input "1.5"
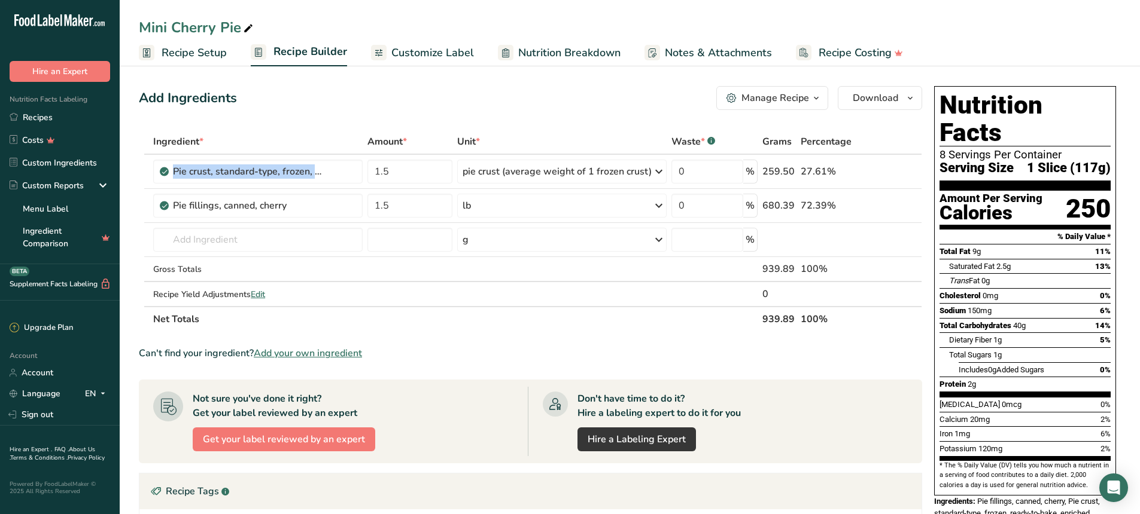
click at [434, 56] on span "Customize Label" at bounding box center [432, 53] width 83 height 16
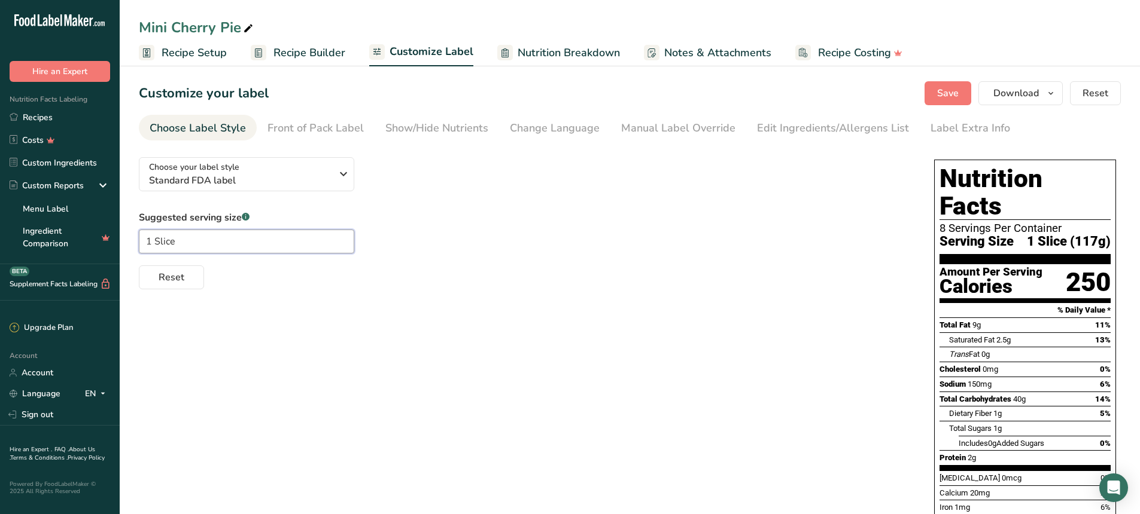
drag, startPoint x: 172, startPoint y: 240, endPoint x: 154, endPoint y: 238, distance: 18.1
click at [154, 238] on input "1 Slice" at bounding box center [246, 242] width 215 height 24
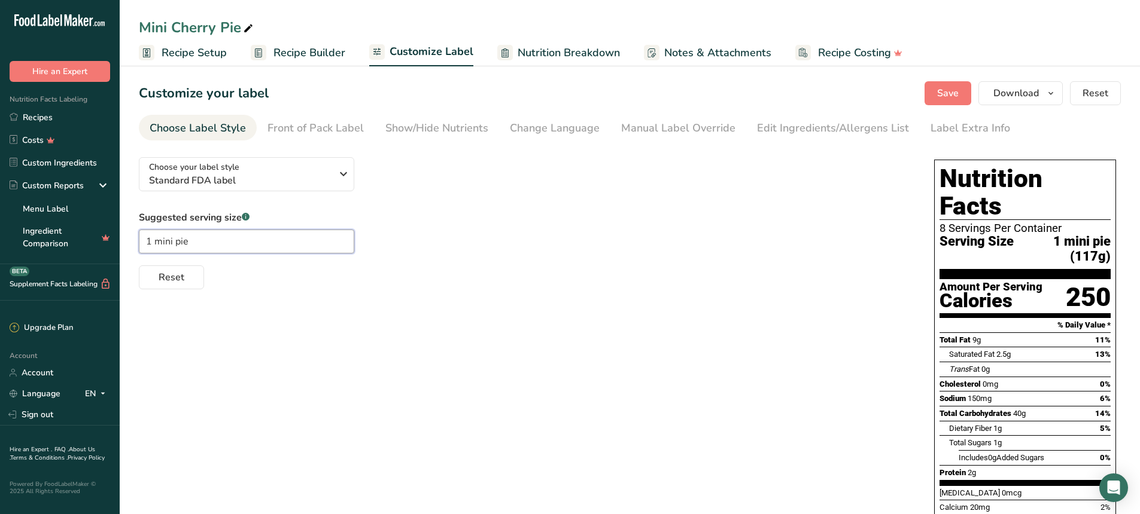
type input "1 mini pie"
click at [443, 255] on div "Suggested serving size .a-a{fill:#347362;}.b-a{fill:#fff;} 1 mini pie Reset" at bounding box center [524, 250] width 771 height 79
click at [793, 126] on div "Edit Ingredients/Allergens List" at bounding box center [833, 128] width 152 height 16
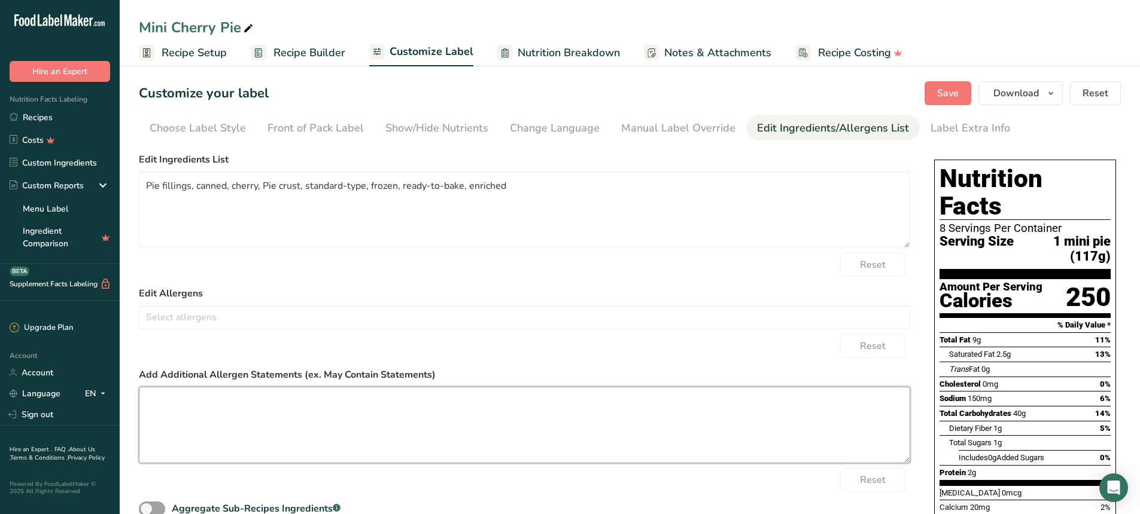
paste textarea "Made in a facility that contains Milk, Eggs, Fish, Crustacean shellfish, Tree n…"
type textarea "Made in a facility that contains Milk, Eggs, Fish, Crustacean shellfish, Tree n…"
click at [949, 99] on span "Save" at bounding box center [948, 93] width 22 height 14
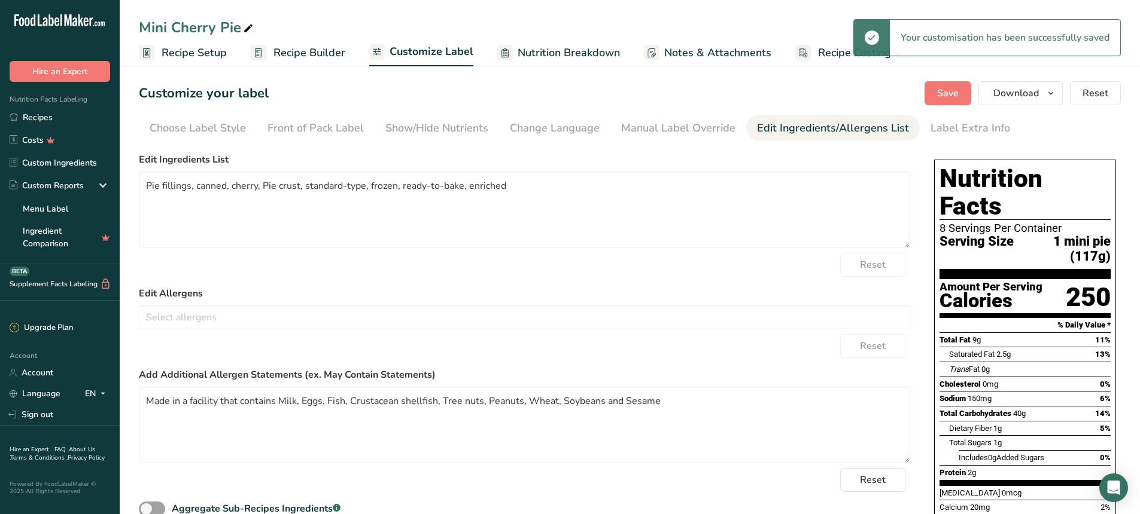
click at [181, 53] on span "Recipe Setup" at bounding box center [194, 53] width 65 height 16
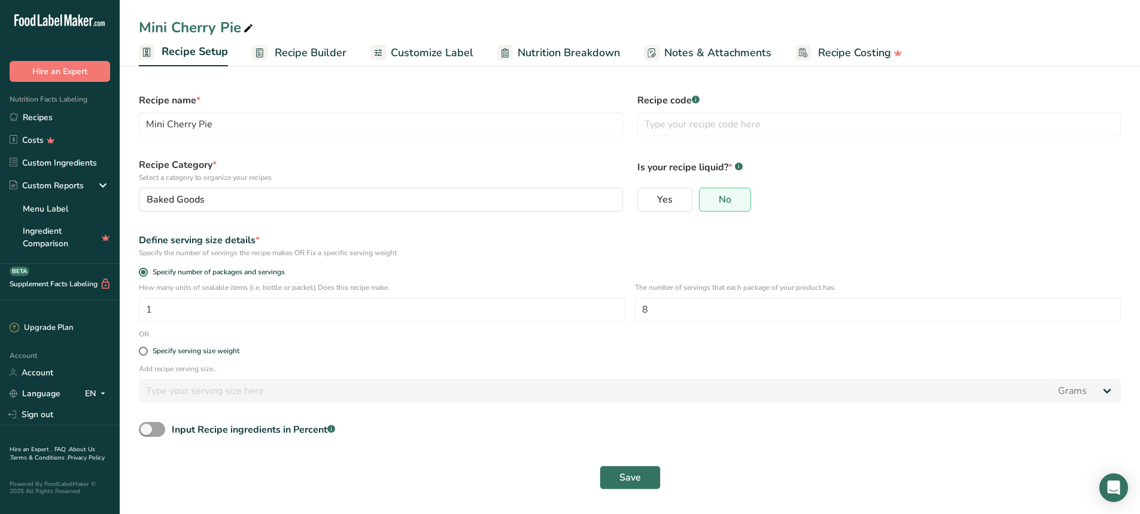
click at [301, 50] on span "Recipe Builder" at bounding box center [311, 53] width 72 height 16
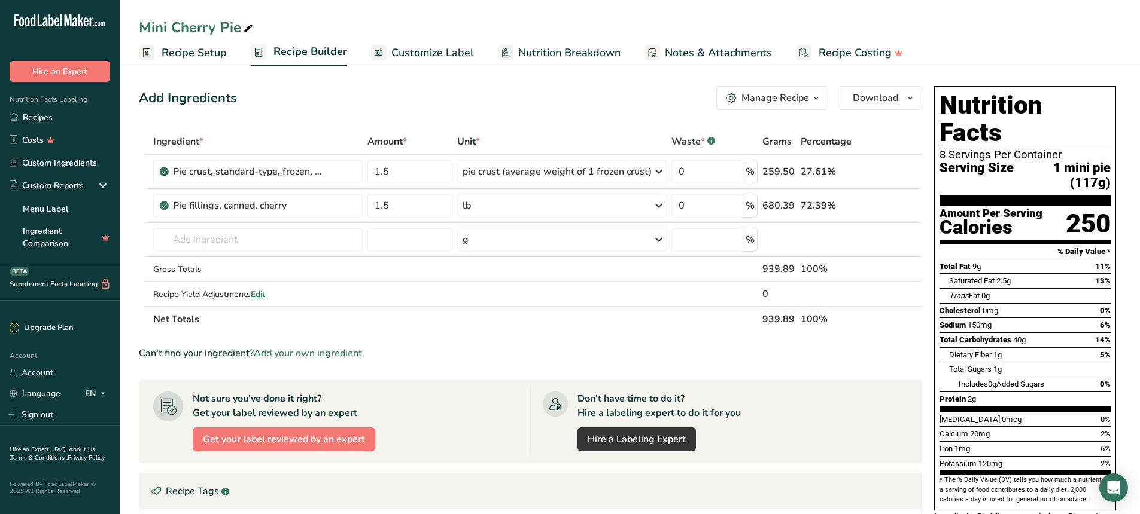
click at [212, 53] on span "Recipe Setup" at bounding box center [194, 53] width 65 height 16
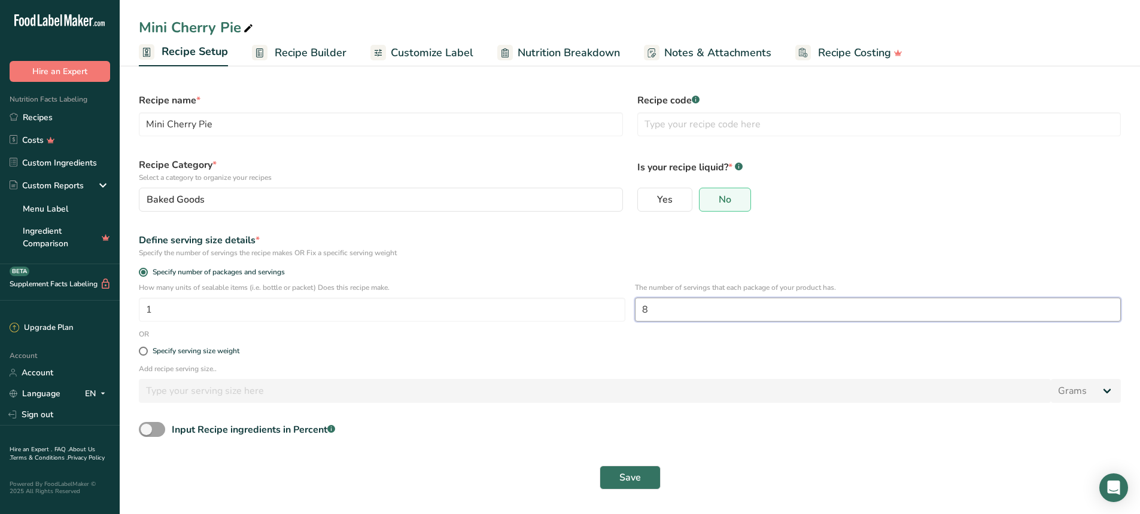
drag, startPoint x: 650, startPoint y: 312, endPoint x: 635, endPoint y: 310, distance: 14.5
click at [635, 310] on input "8" at bounding box center [878, 310] width 486 height 24
type input "5"
click at [623, 480] on span "Save" at bounding box center [630, 478] width 22 height 14
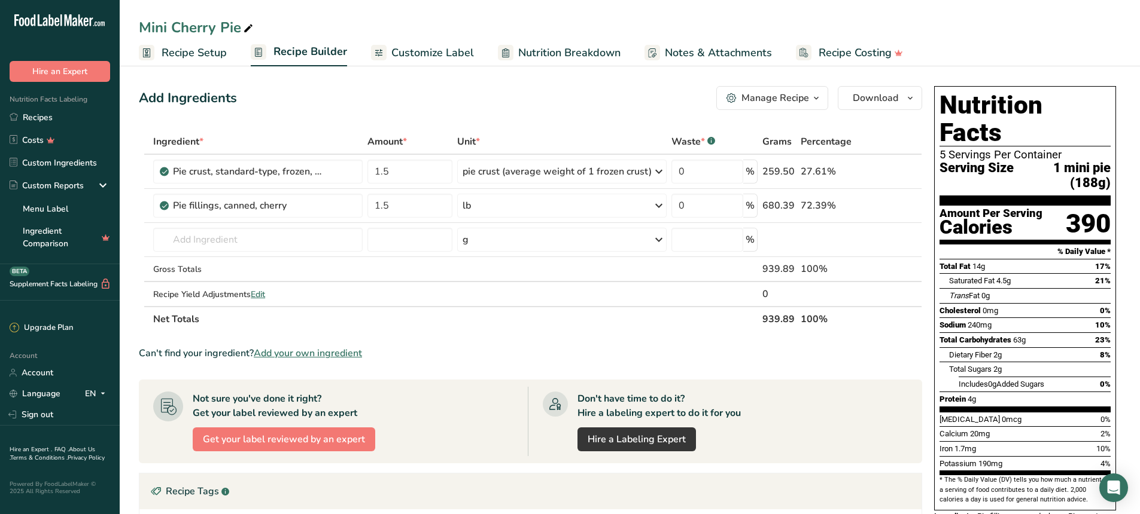
click at [201, 47] on span "Recipe Setup" at bounding box center [194, 53] width 65 height 16
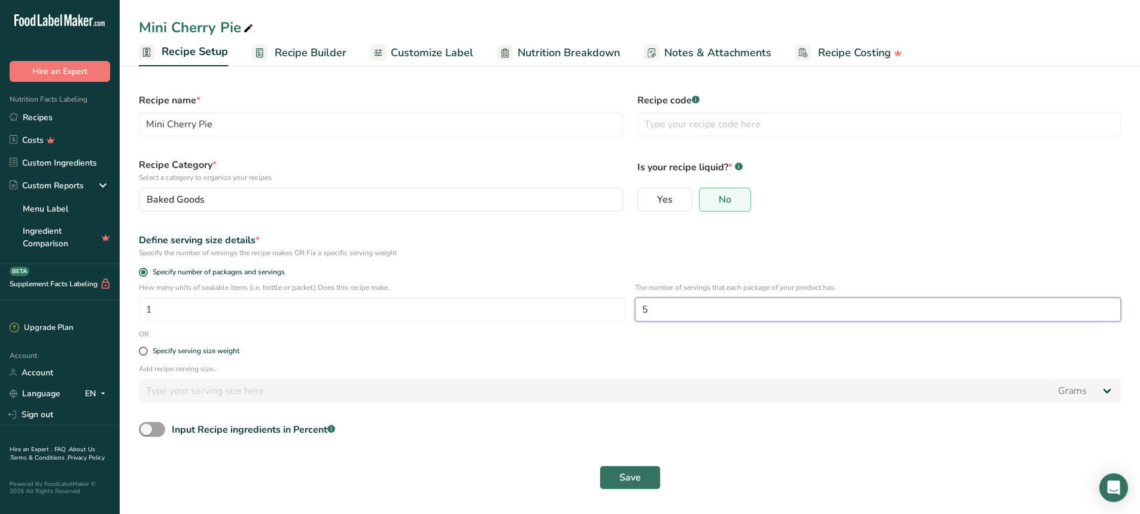
drag, startPoint x: 649, startPoint y: 310, endPoint x: 631, endPoint y: 306, distance: 18.4
click at [631, 306] on div "How many units of sealable items (i.e. bottle or packet) Does this recipe make.…" at bounding box center [630, 305] width 996 height 47
type input "4"
click at [568, 258] on div "Define serving size details * Specify the number of servings the recipe makes O…" at bounding box center [630, 245] width 996 height 39
click at [300, 39] on link "Recipe Builder" at bounding box center [299, 52] width 95 height 27
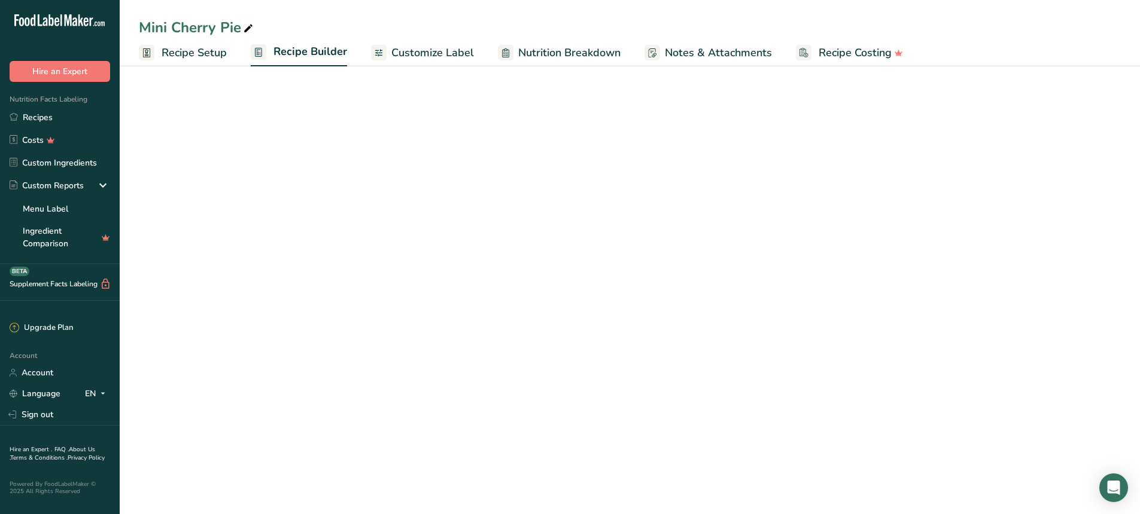
click at [301, 59] on span "Recipe Builder" at bounding box center [310, 52] width 74 height 16
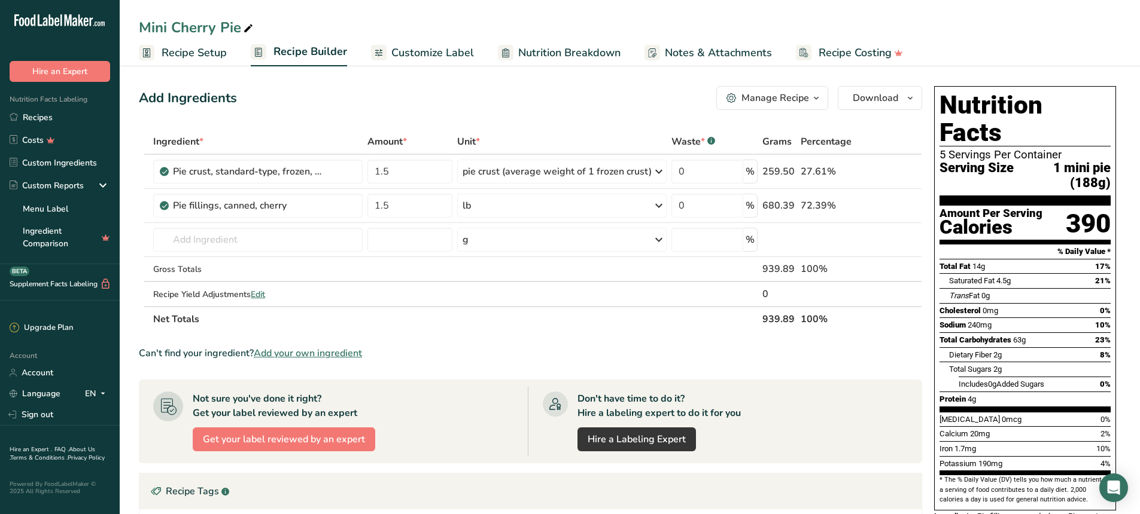
click at [203, 60] on span "Recipe Setup" at bounding box center [194, 53] width 65 height 16
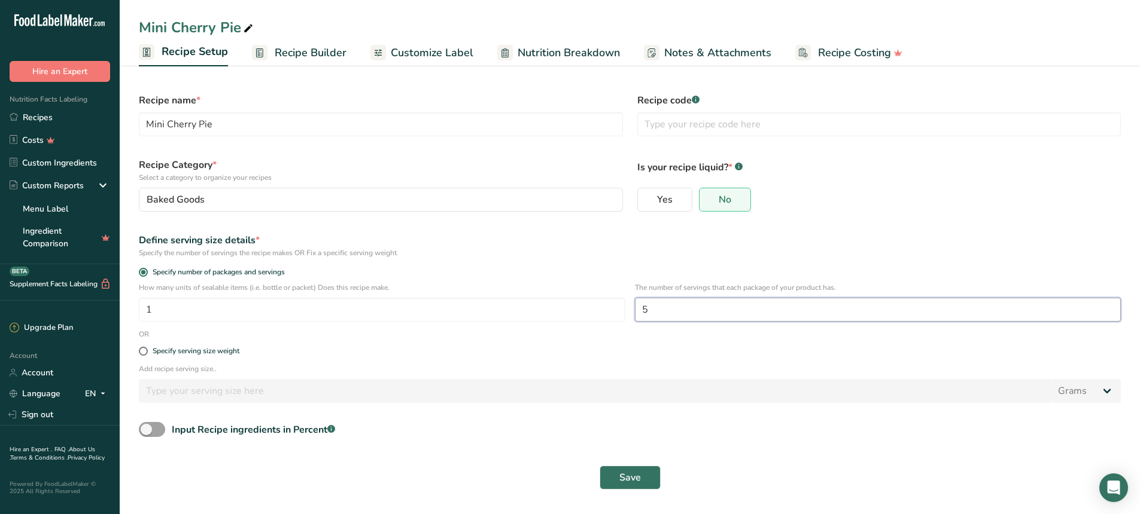
drag, startPoint x: 660, startPoint y: 306, endPoint x: 634, endPoint y: 304, distance: 25.8
click at [635, 304] on input "5" at bounding box center [878, 310] width 486 height 24
type input "4"
click at [623, 485] on button "Save" at bounding box center [629, 478] width 61 height 24
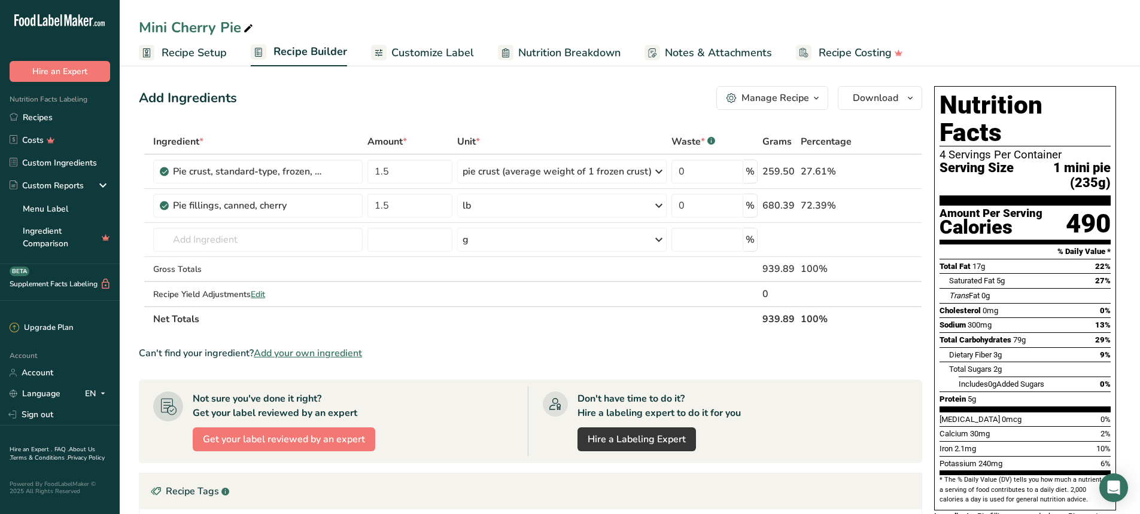
click at [211, 55] on span "Recipe Setup" at bounding box center [194, 53] width 65 height 16
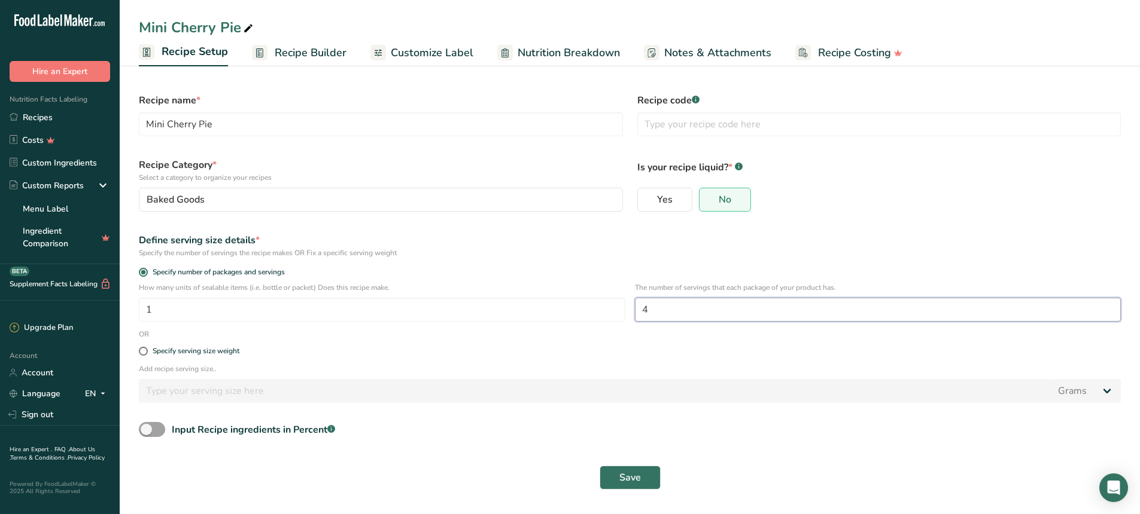
drag, startPoint x: 651, startPoint y: 311, endPoint x: 636, endPoint y: 308, distance: 14.7
click at [636, 308] on input "4" at bounding box center [878, 310] width 486 height 24
type input "5"
click at [627, 477] on span "Save" at bounding box center [630, 478] width 22 height 14
